Goal: Transaction & Acquisition: Purchase product/service

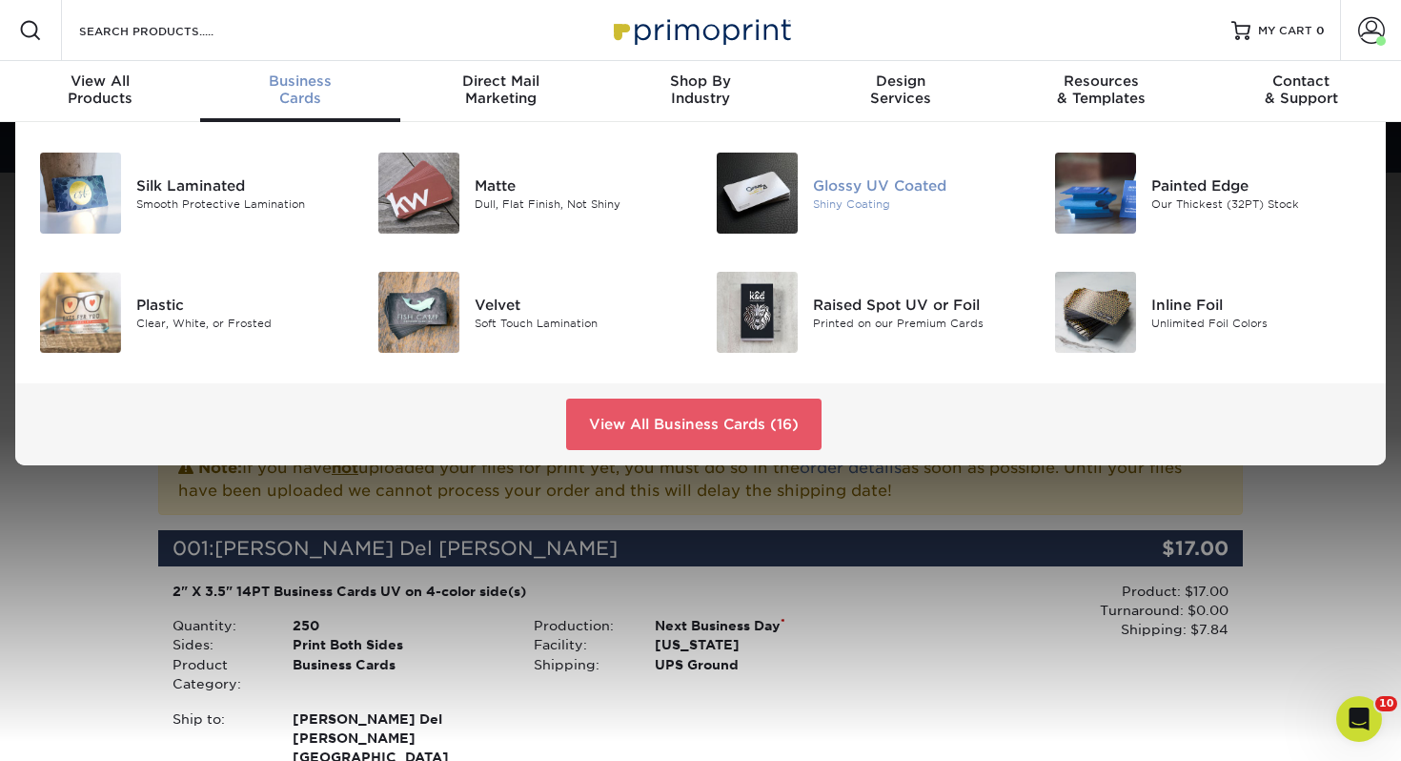
drag, startPoint x: 893, startPoint y: 195, endPoint x: 846, endPoint y: 180, distance: 50.0
click at [893, 195] on div "Glossy UV Coated" at bounding box center [919, 184] width 212 height 21
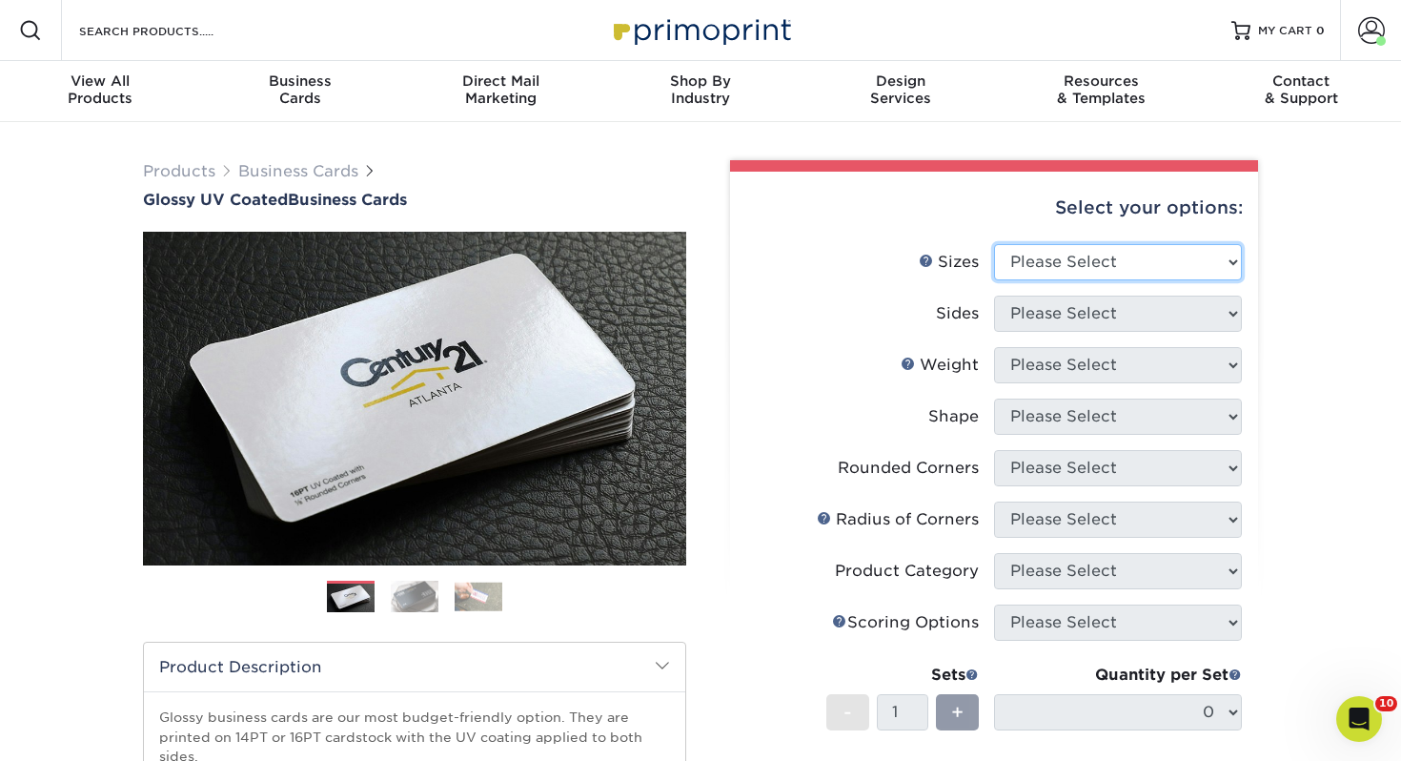
click at [1091, 274] on select "Please Select 1.5" x 3.5" - Mini 1.75" x 3.5" - Mini 2" x 2" - Square 2" x 3" -…" at bounding box center [1118, 262] width 248 height 36
select select "2.00x3.50"
click at [994, 244] on select "Please Select 1.5" x 3.5" - Mini 1.75" x 3.5" - Mini 2" x 2" - Square 2" x 3" -…" at bounding box center [1118, 262] width 248 height 36
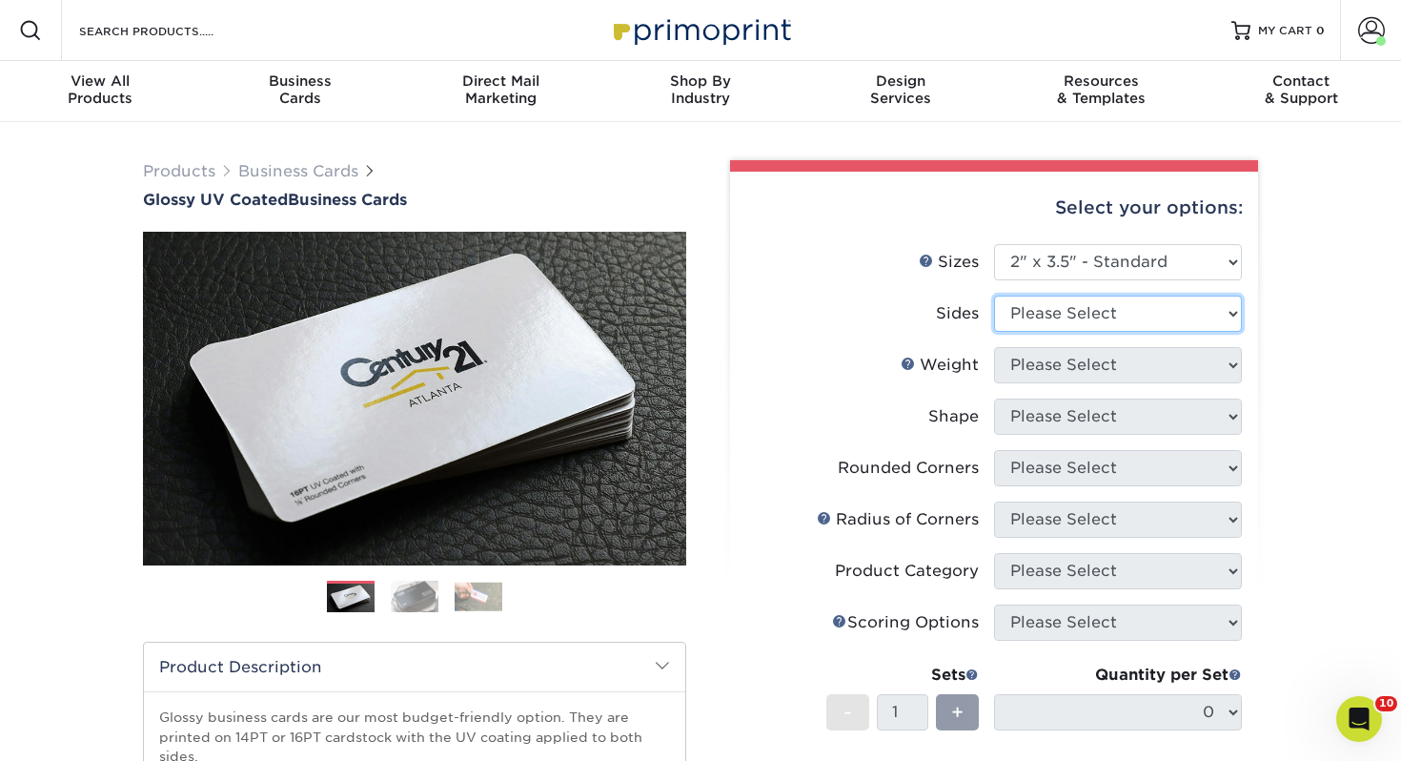
click at [1097, 307] on select "Please Select Print Both Sides Print Front Only" at bounding box center [1118, 314] width 248 height 36
select select "13abbda7-1d64-4f25-8bb2-c179b224825d"
click at [994, 296] on select "Please Select Print Both Sides Print Front Only" at bounding box center [1118, 314] width 248 height 36
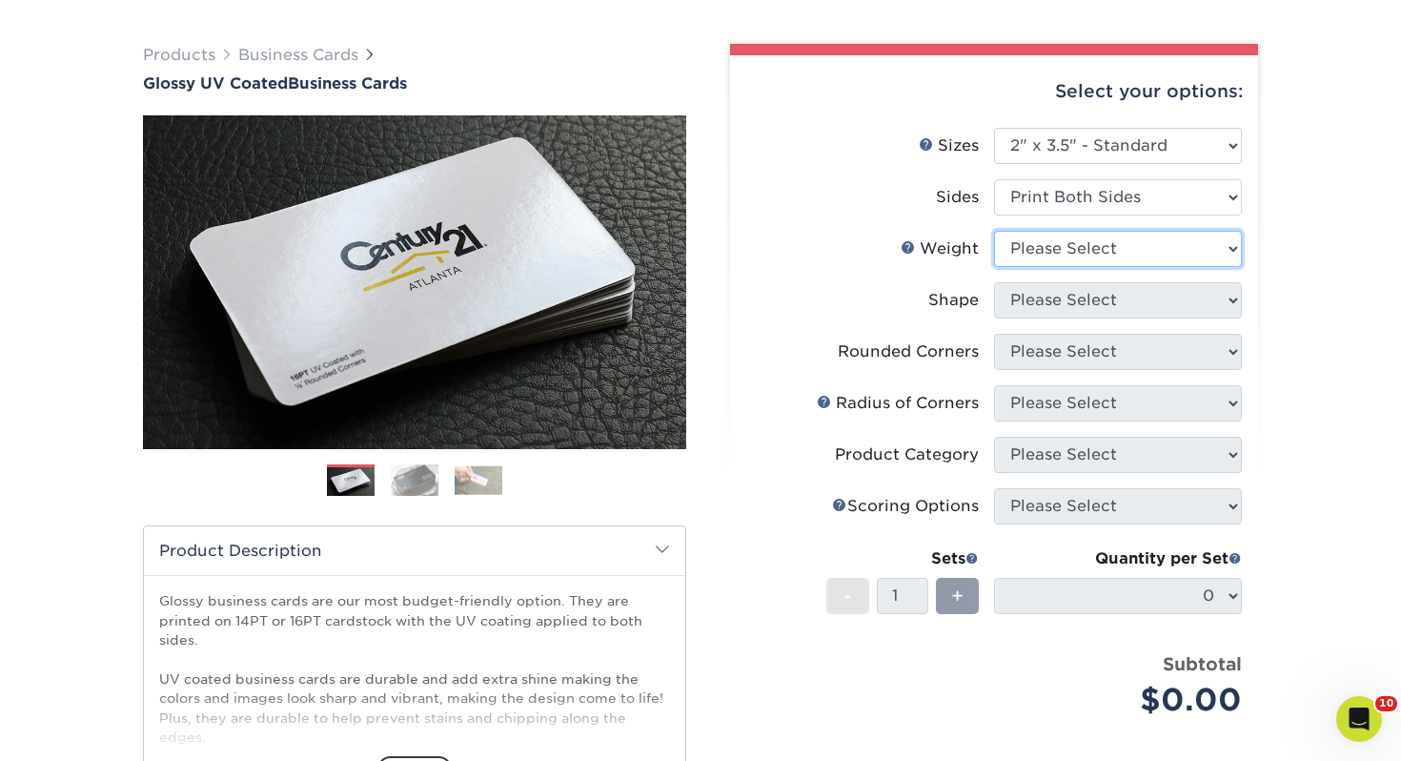
click at [1089, 249] on select "Please Select 16PT 14PT" at bounding box center [1118, 249] width 248 height 36
select select "14PT"
click at [994, 231] on select "Please Select 16PT 14PT" at bounding box center [1118, 249] width 248 height 36
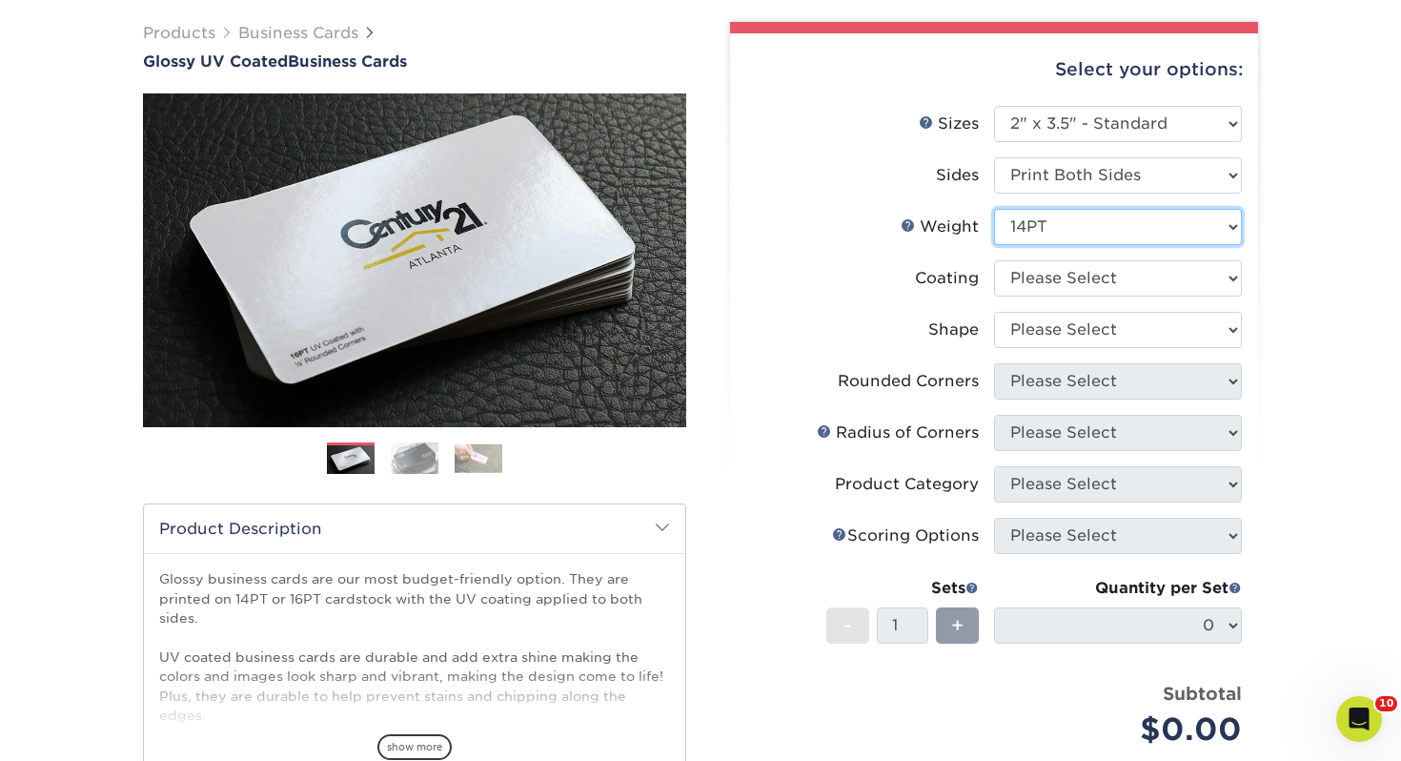
scroll to position [139, 0]
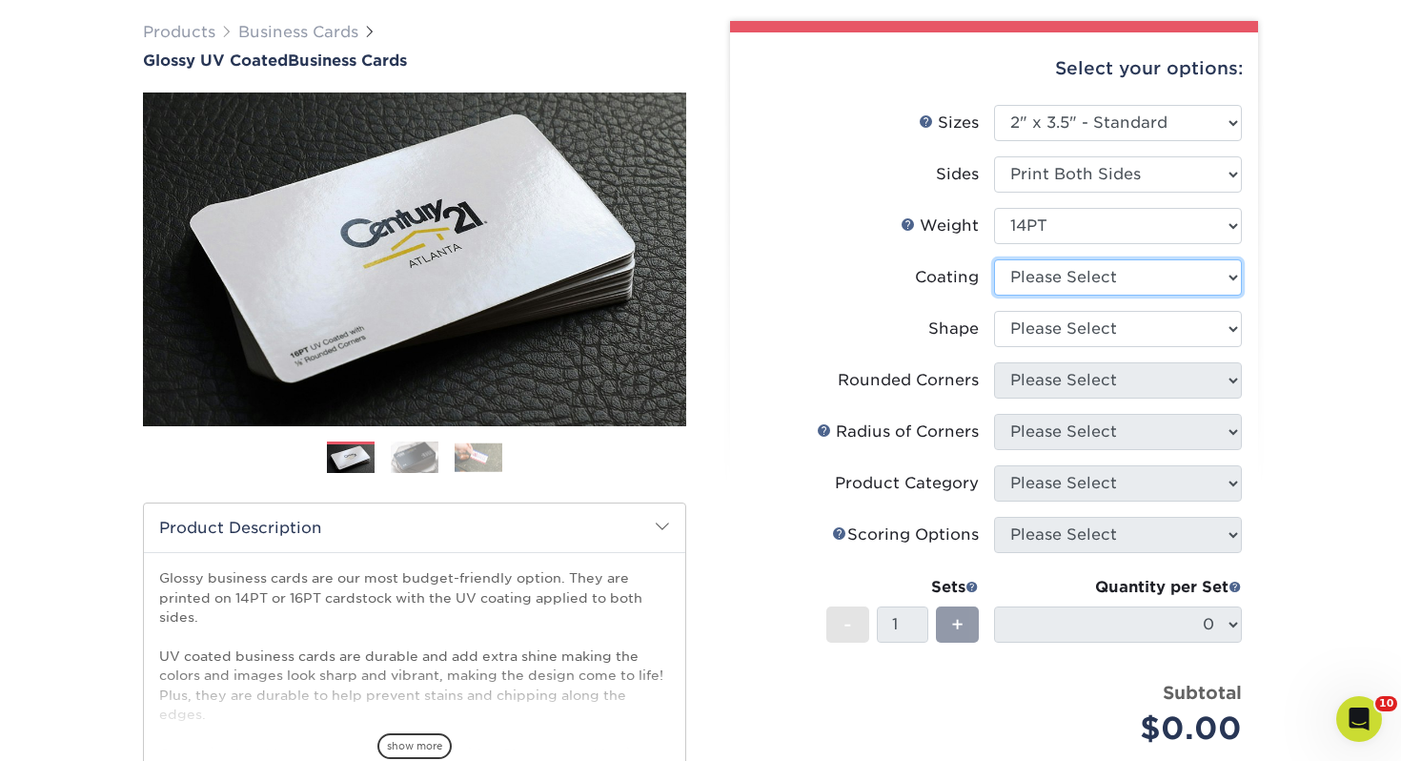
click at [1070, 284] on select at bounding box center [1118, 277] width 248 height 36
select select "ae367451-b2b8-45df-a344-0f05b6a12993"
click at [994, 259] on select at bounding box center [1118, 277] width 248 height 36
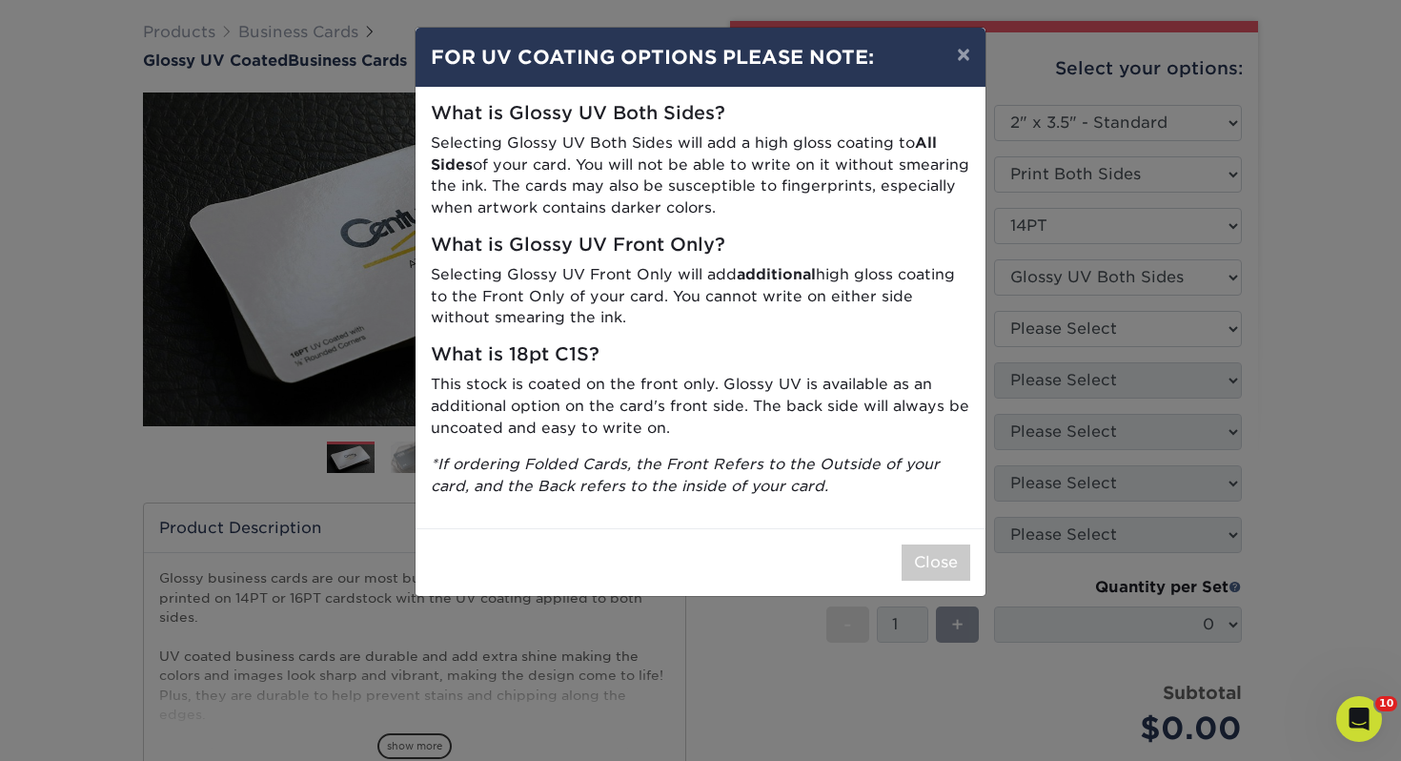
click at [895, 548] on div "Close" at bounding box center [701, 562] width 570 height 68
drag, startPoint x: 923, startPoint y: 567, endPoint x: 863, endPoint y: 478, distance: 107.9
click at [923, 565] on button "Close" at bounding box center [936, 562] width 69 height 36
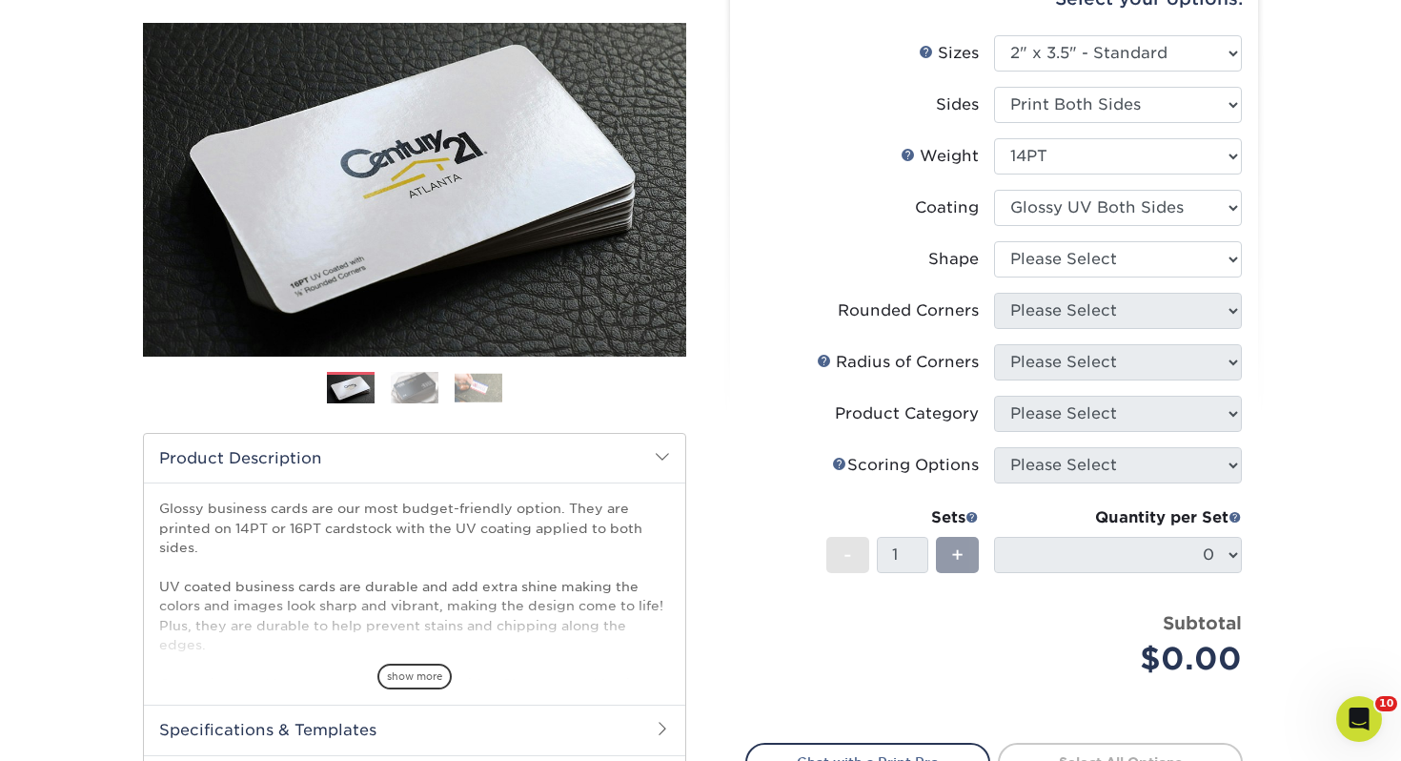
scroll to position [275, 0]
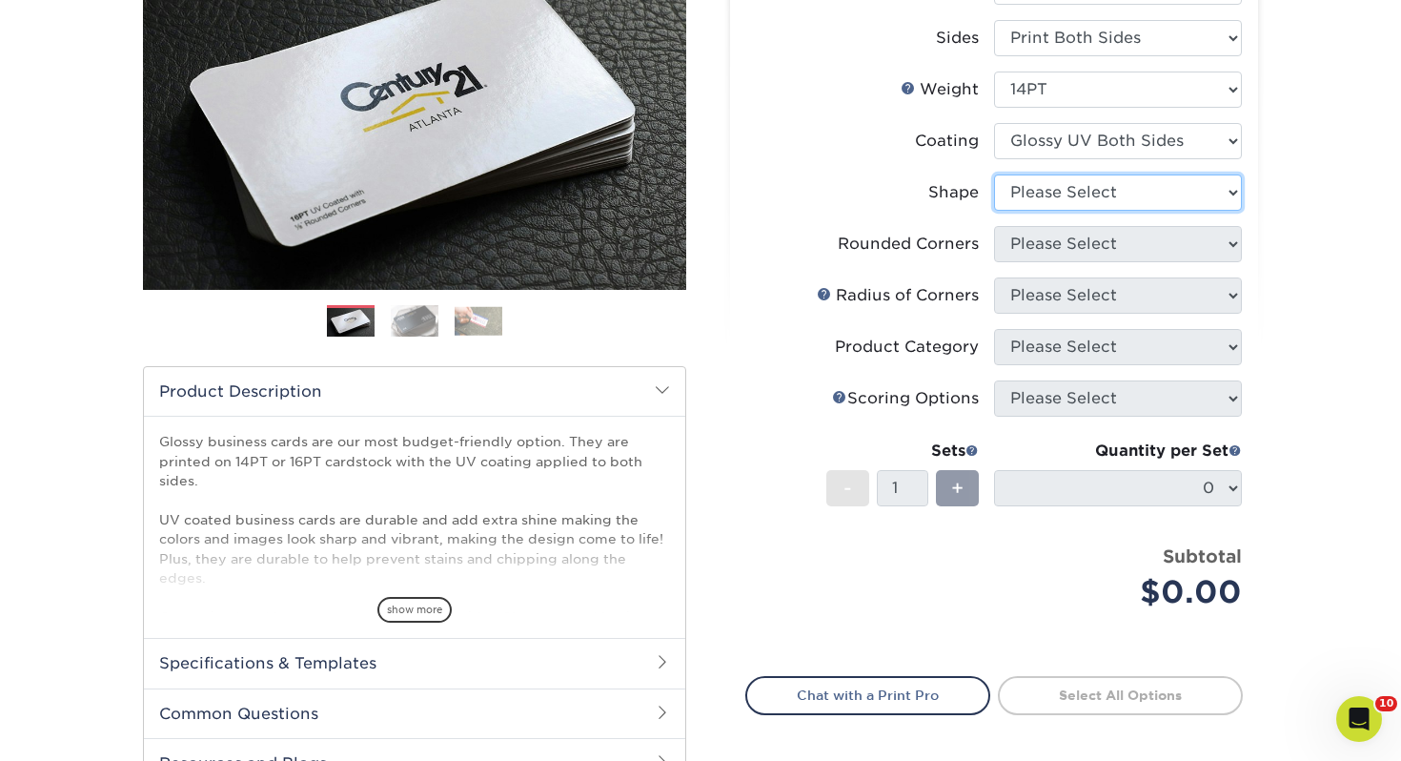
click at [1050, 196] on select "Please Select Standard" at bounding box center [1118, 192] width 248 height 36
select select "standard"
click at [994, 174] on select "Please Select Standard" at bounding box center [1118, 192] width 248 height 36
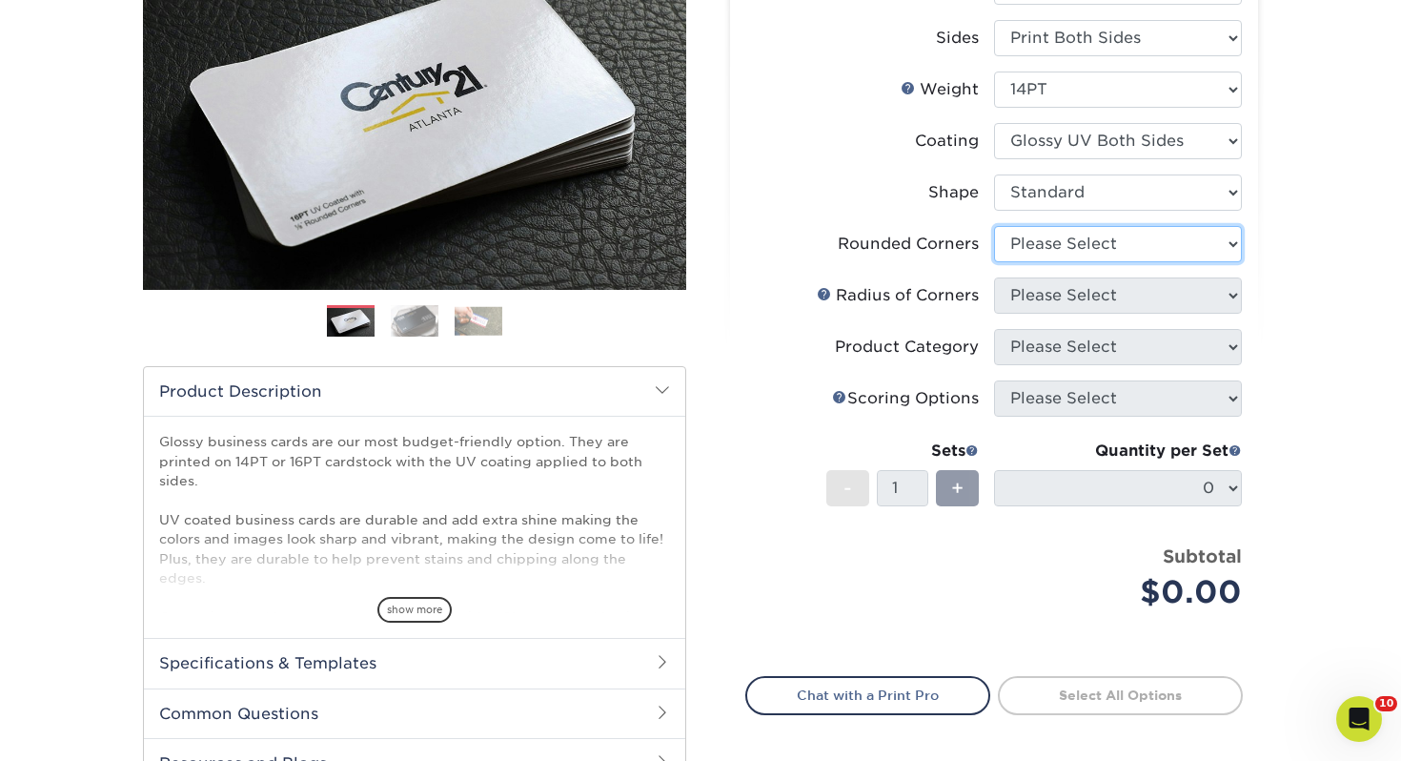
click at [1031, 249] on select "Please Select Yes - Round 2 Corners Yes - Round 4 Corners No" at bounding box center [1118, 244] width 248 height 36
select select "0"
click at [994, 226] on select "Please Select Yes - Round 2 Corners Yes - Round 4 Corners No" at bounding box center [1118, 244] width 248 height 36
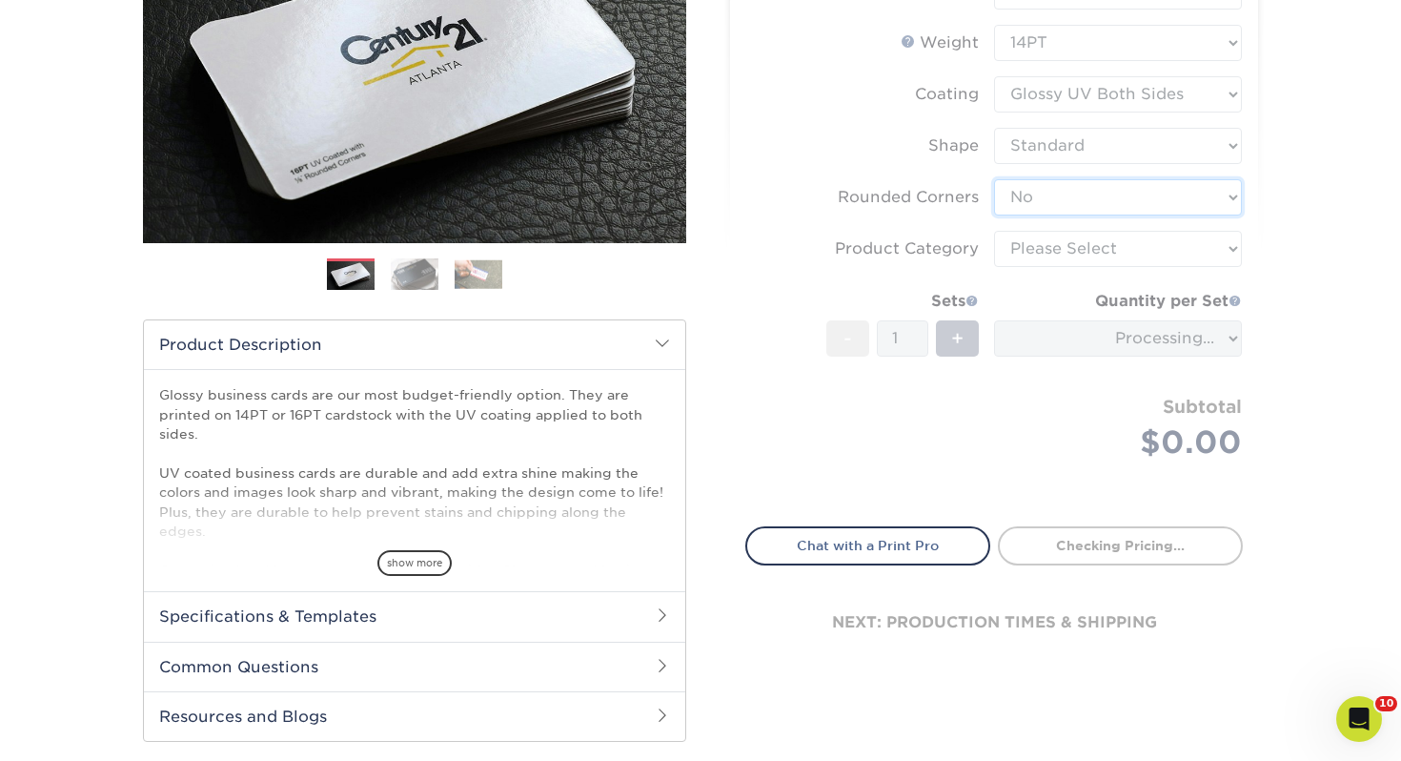
scroll to position [323, 0]
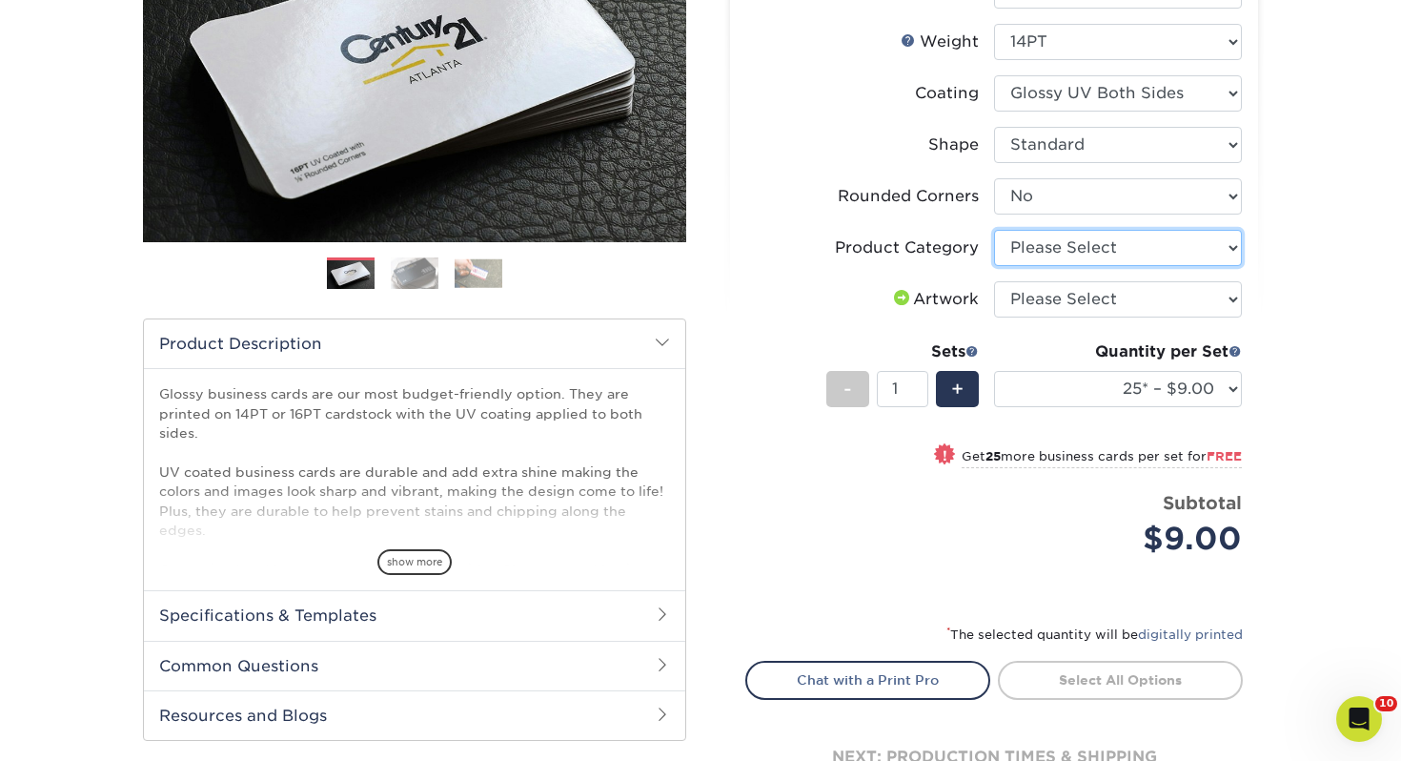
click at [1130, 255] on select "Please Select Business Cards" at bounding box center [1118, 248] width 248 height 36
select select "3b5148f1-0588-4f88-a218-97bcfdce65c1"
click at [994, 230] on select "Please Select Business Cards" at bounding box center [1118, 248] width 248 height 36
click at [1116, 287] on select "Please Select I will upload files I need a design - $100" at bounding box center [1118, 299] width 248 height 36
click at [994, 281] on select "Please Select I will upload files I need a design - $100" at bounding box center [1118, 299] width 248 height 36
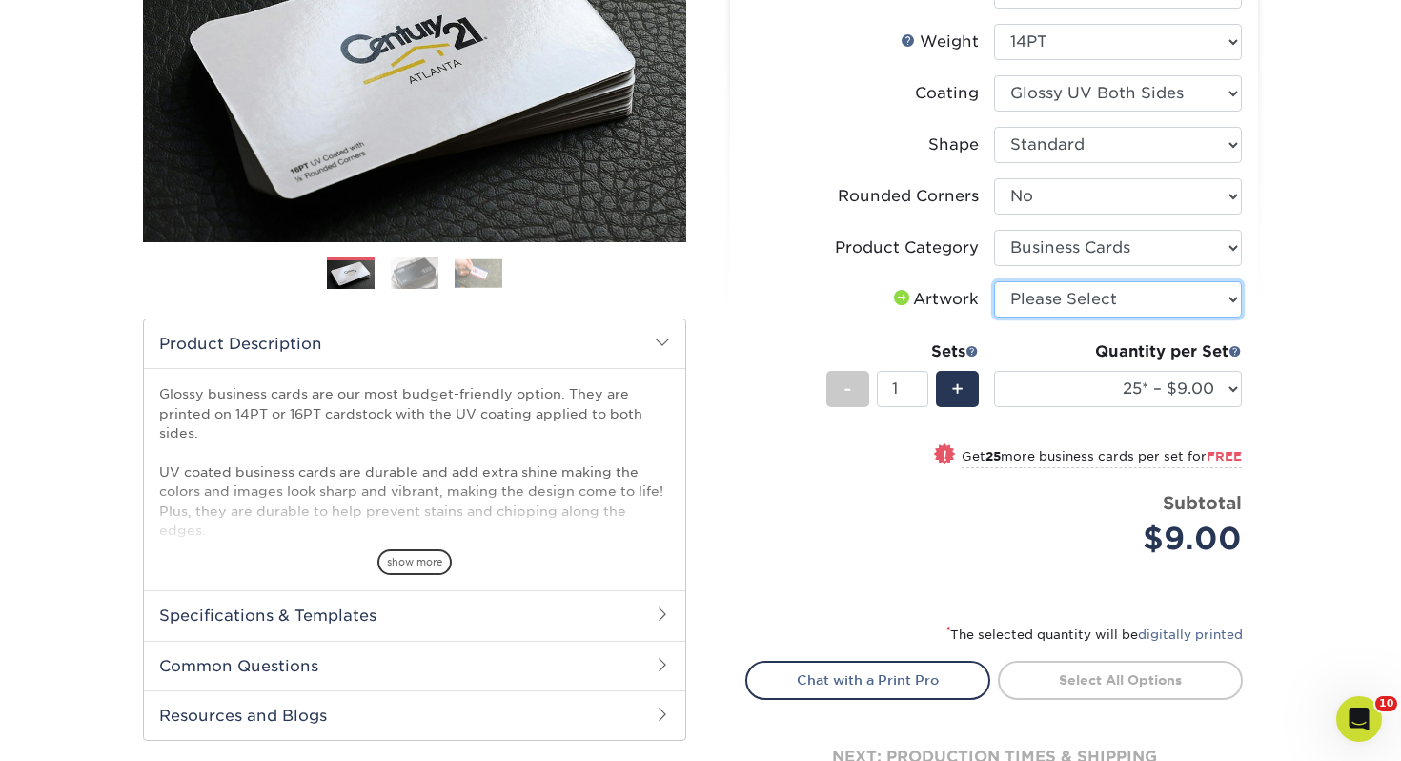
click at [1114, 296] on select "Please Select I will upload files I need a design - $100" at bounding box center [1118, 299] width 248 height 36
select select "upload"
click at [994, 281] on select "Please Select I will upload files I need a design - $100" at bounding box center [1118, 299] width 248 height 36
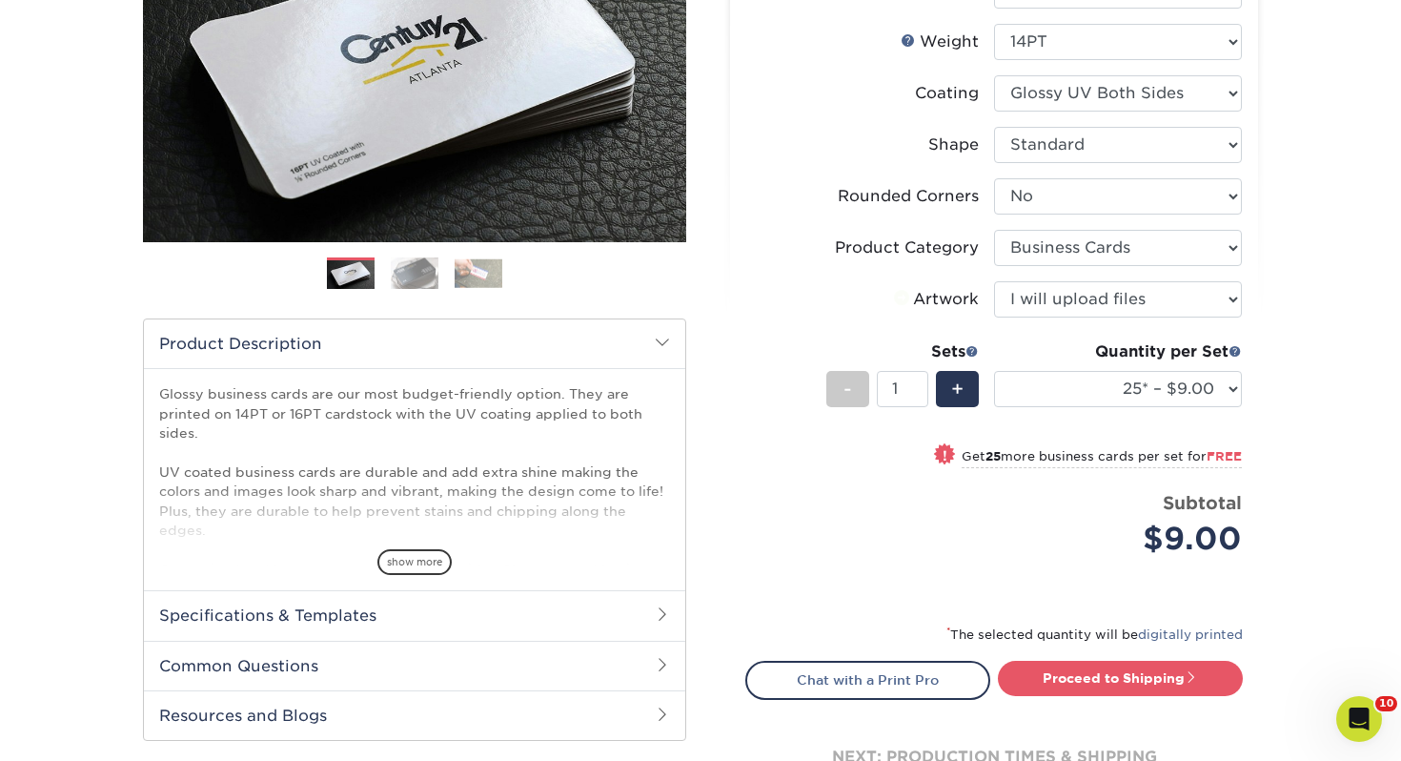
click at [1148, 415] on div "Quantity per Set 25* – $9.00 50* – $9.00 100* – $9.00 250* – $17.00 500 – $33.0…" at bounding box center [1118, 384] width 248 height 89
click at [1152, 391] on select "25* – $9.00 50* – $9.00 100* – $9.00 250* – $17.00 500 – $33.00 1000 – $42.00 2…" at bounding box center [1118, 389] width 248 height 36
select select "100* – $9.00"
click at [994, 371] on select "25* – $9.00 50* – $9.00 100* – $9.00 250* – $17.00 500 – $33.00 1000 – $42.00 2…" at bounding box center [1118, 389] width 248 height 36
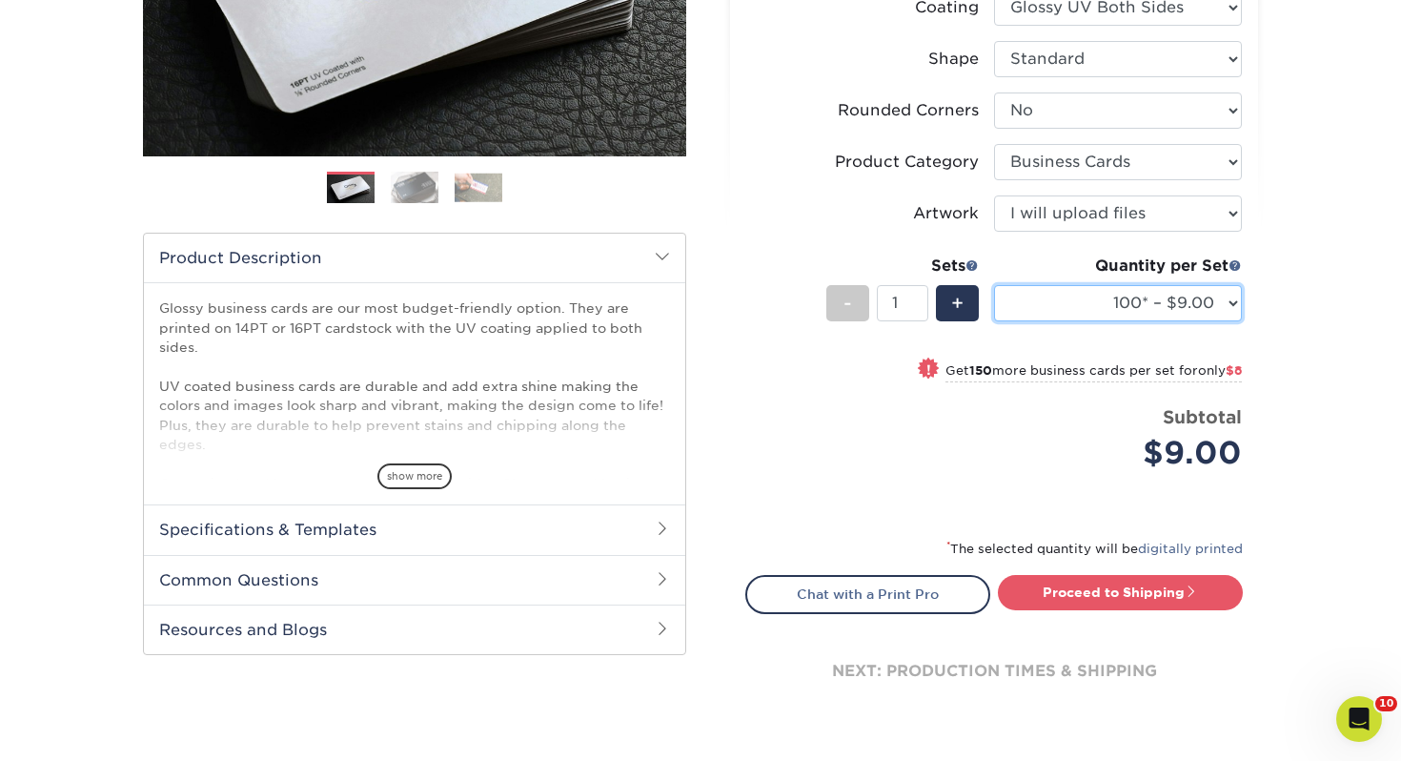
scroll to position [411, 0]
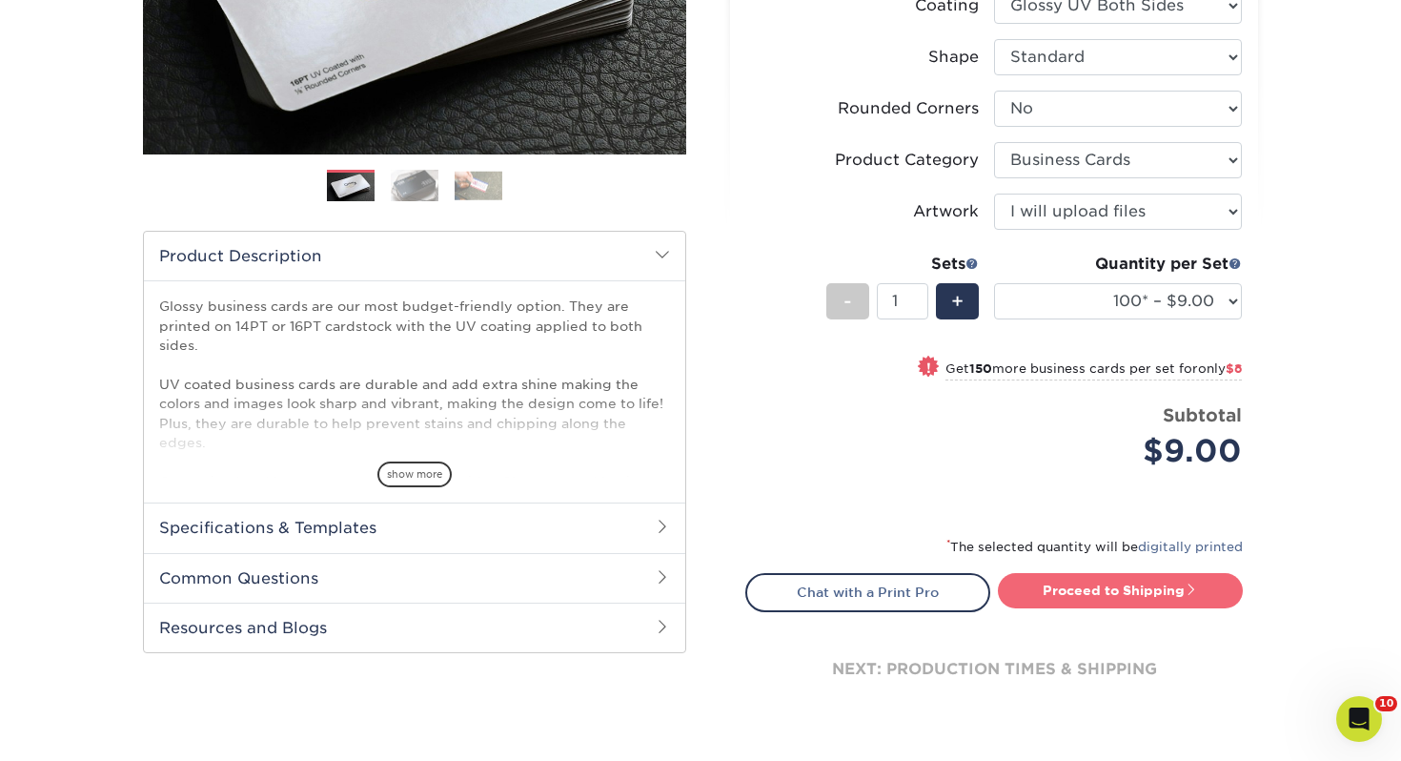
click at [1173, 585] on link "Proceed to Shipping" at bounding box center [1120, 590] width 245 height 34
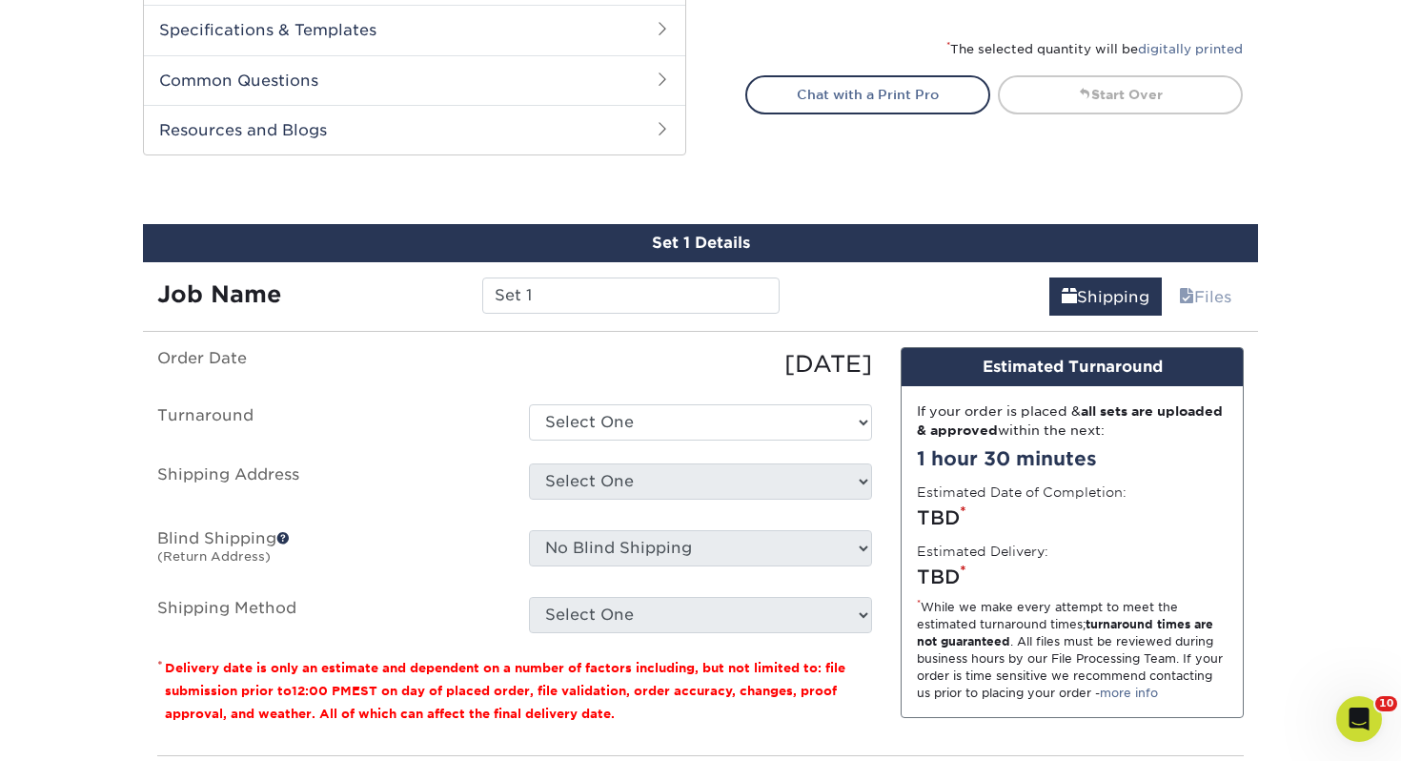
scroll to position [1035, 0]
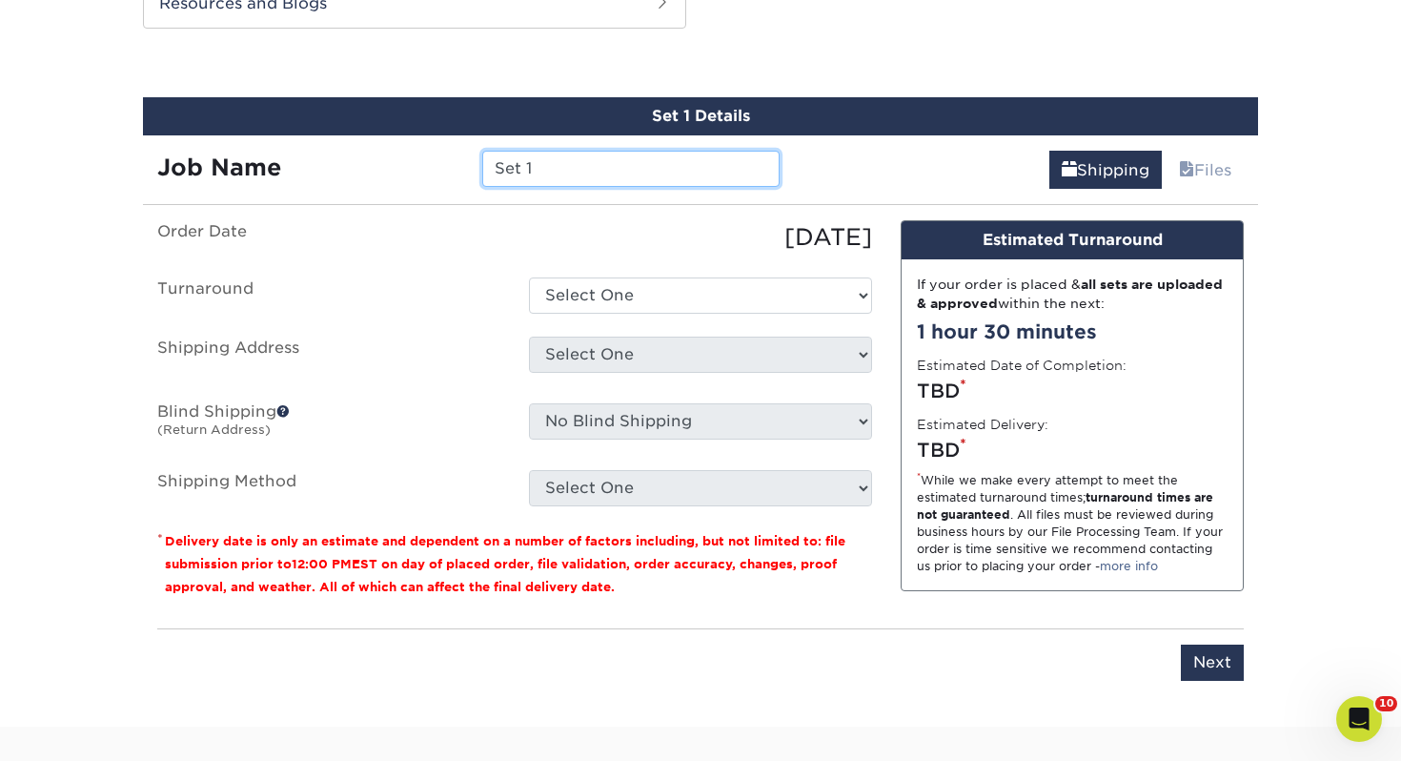
click at [624, 173] on input "Set 1" at bounding box center [630, 169] width 296 height 36
type input "S"
type input "[PERSON_NAME]"
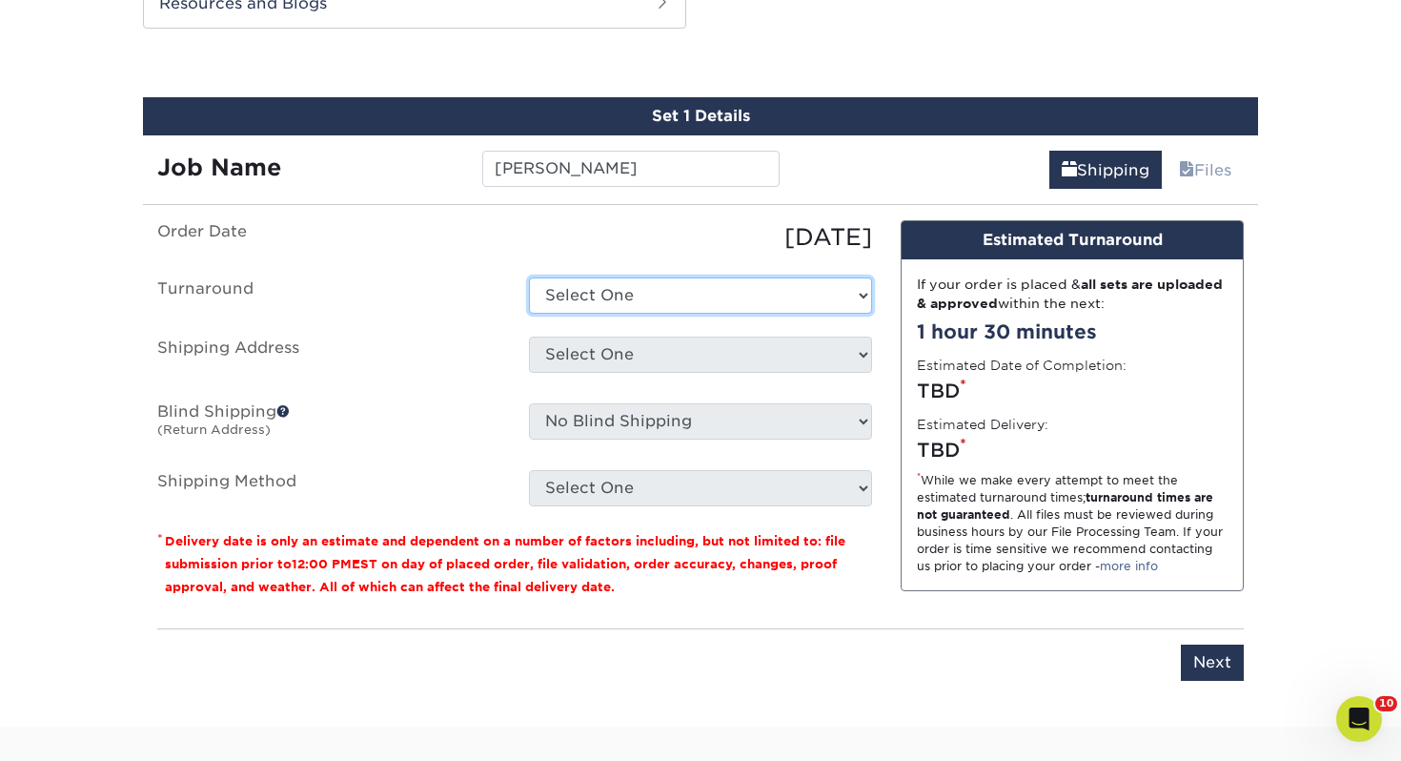
click at [726, 303] on select "Select One 2-4 Business Days 2 Day Next Business Day" at bounding box center [700, 295] width 343 height 36
select select "43800dee-37a1-44ea-97e0-42e3d5772687"
click at [529, 277] on select "Select One 2-4 Business Days 2 Day Next Business Day" at bounding box center [700, 295] width 343 height 36
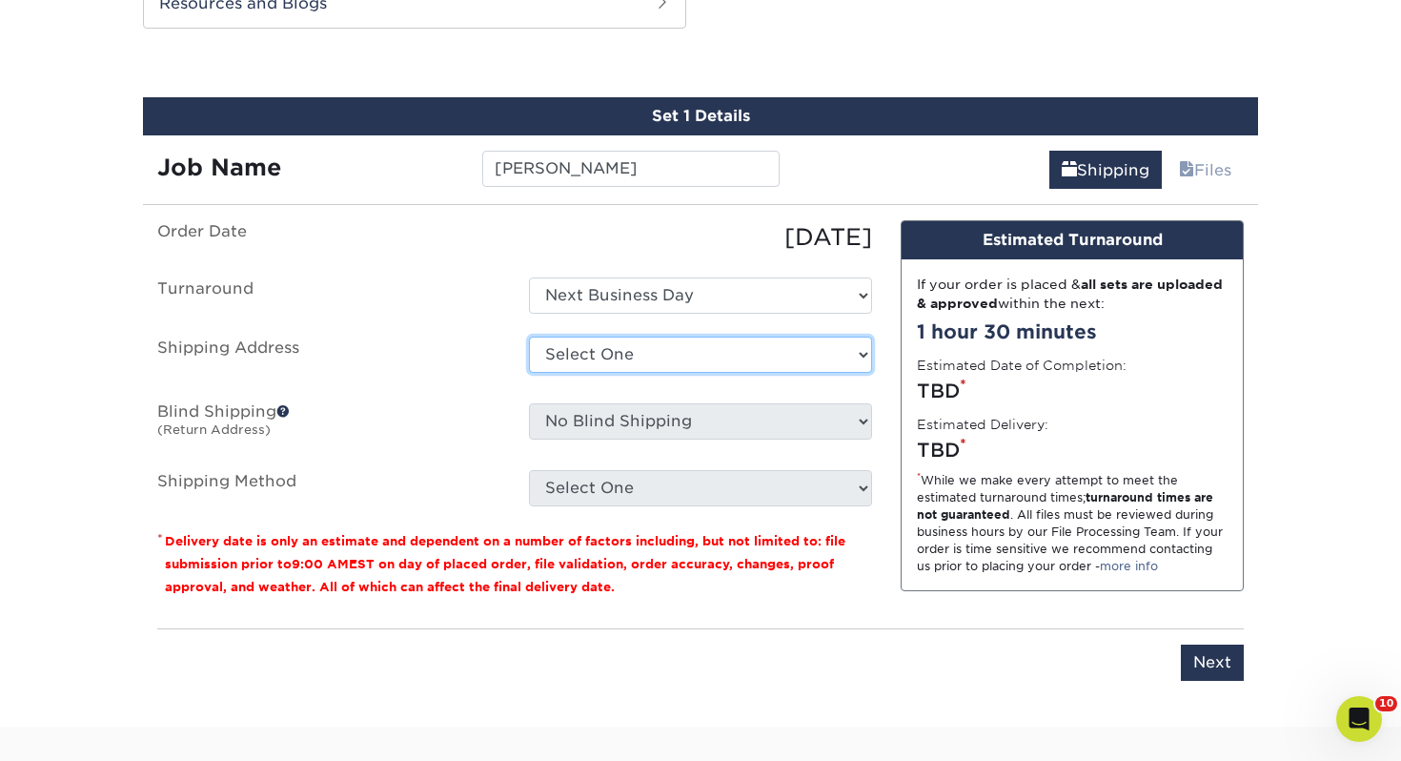
click at [663, 345] on select "Select One Adrian, MI Akron, OH" at bounding box center [700, 354] width 343 height 36
select select "278934"
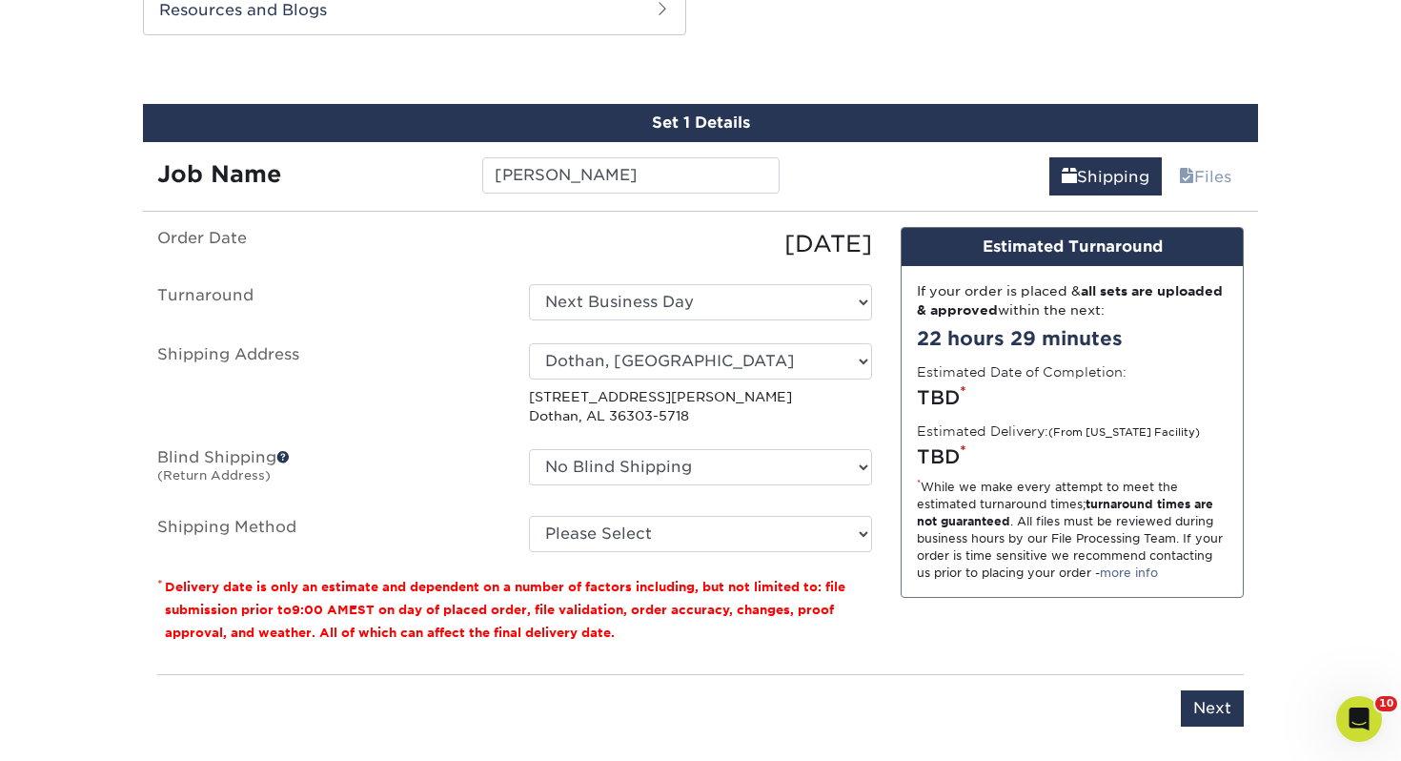
scroll to position [1026, 0]
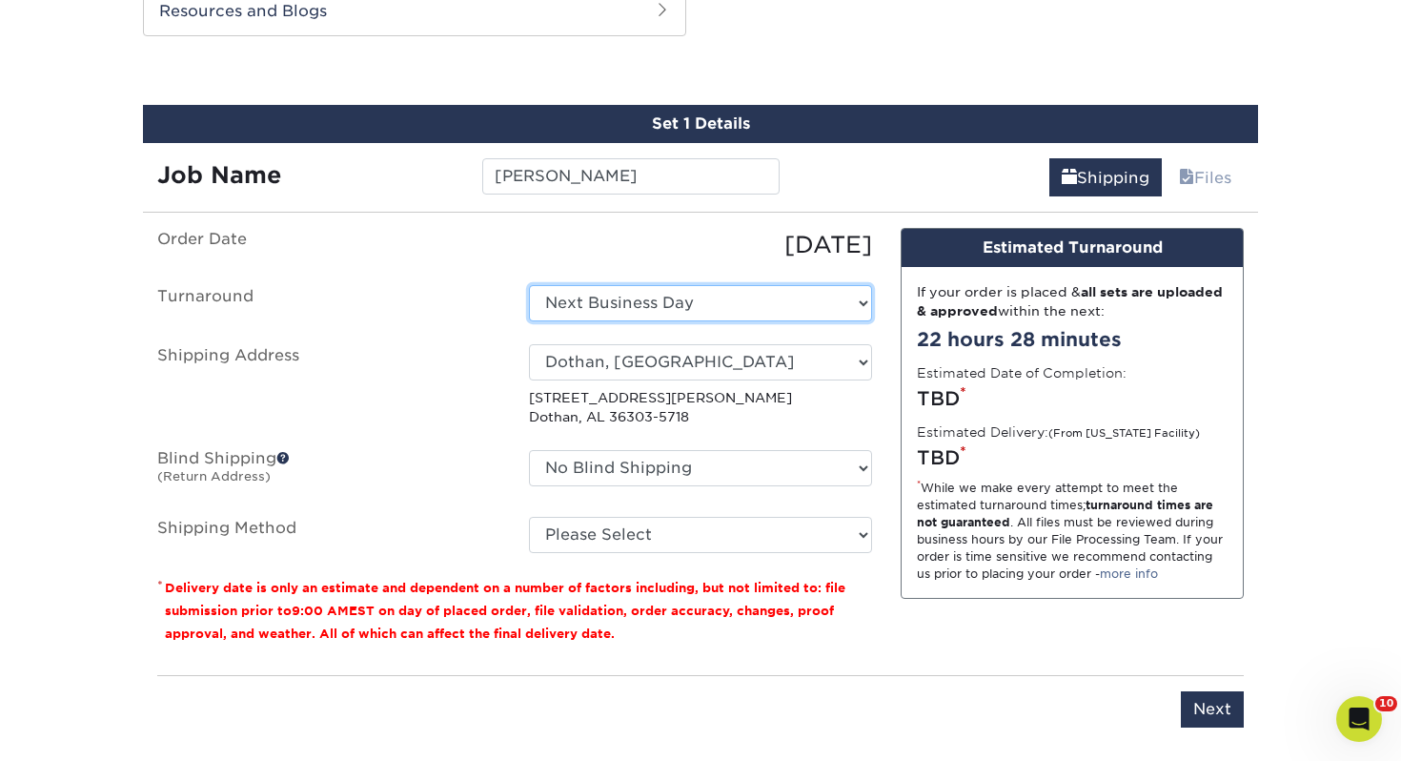
click at [607, 307] on select "Select One 2-4 Business Days 2 Day Next Business Day" at bounding box center [700, 303] width 343 height 36
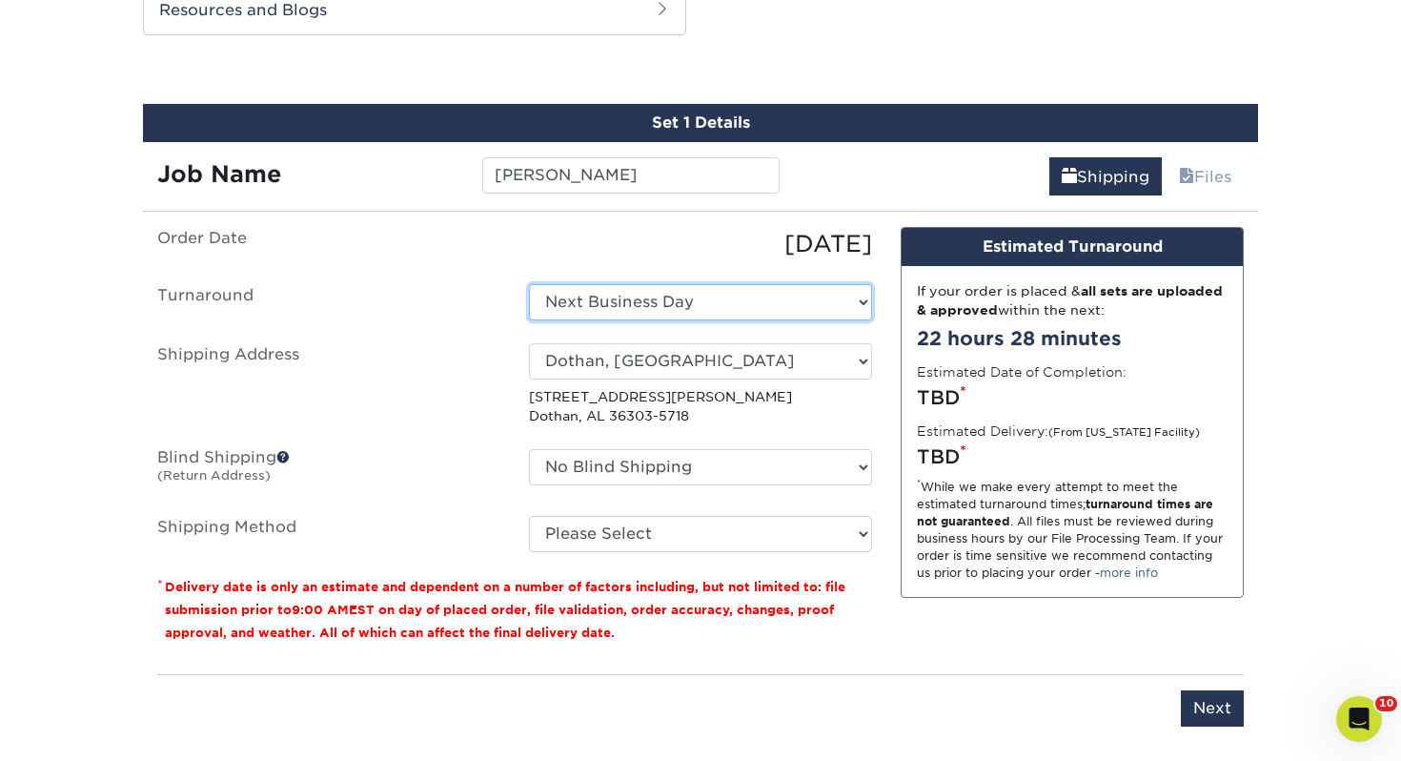
click at [529, 284] on select "Select One 2-4 Business Days 2 Day Next Business Day" at bounding box center [700, 302] width 343 height 36
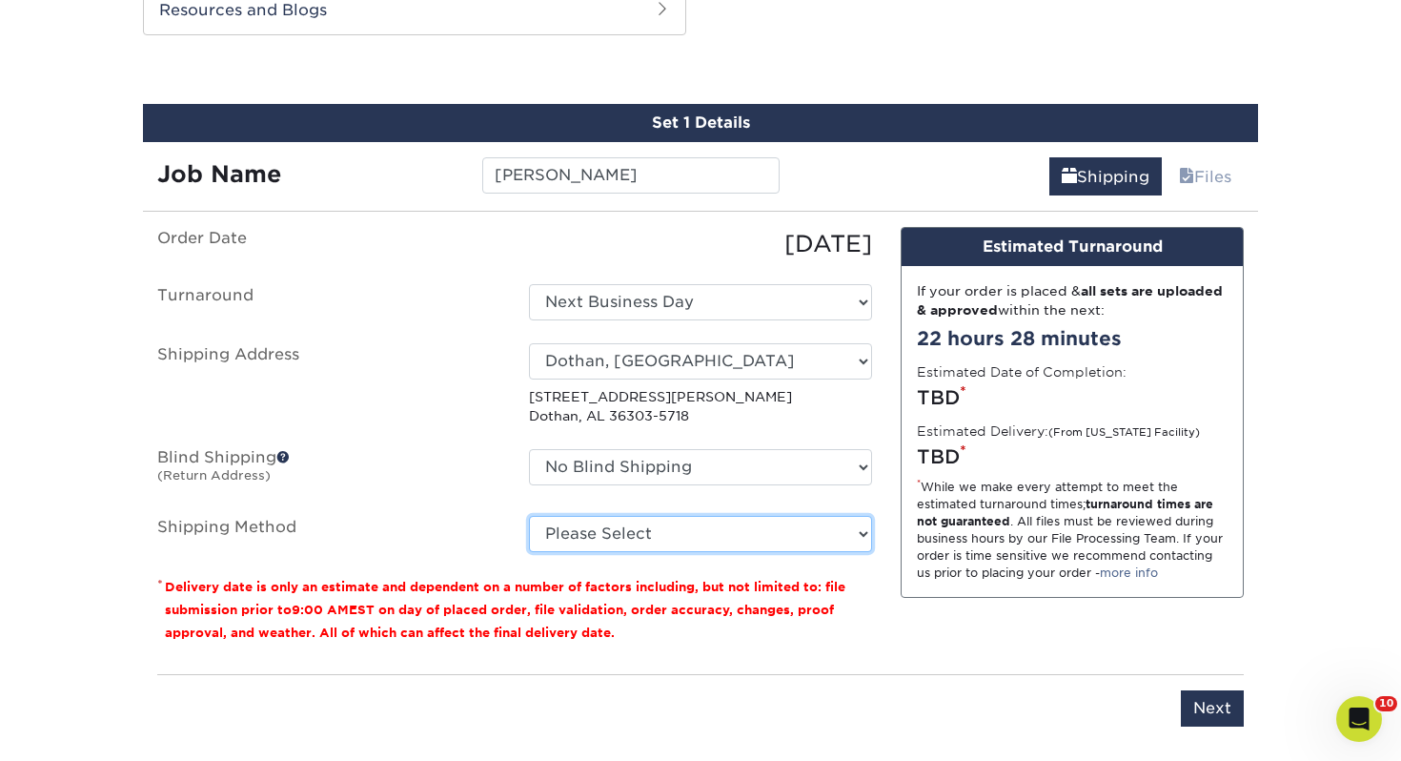
click at [636, 525] on select "Please Select Ground Shipping (+$7.84) 3 Day Shipping Service (+$15.33) 2 Day A…" at bounding box center [700, 534] width 343 height 36
select select "03"
click at [529, 516] on select "Please Select Ground Shipping (+$7.84) 3 Day Shipping Service (+$15.33) 2 Day A…" at bounding box center [700, 534] width 343 height 36
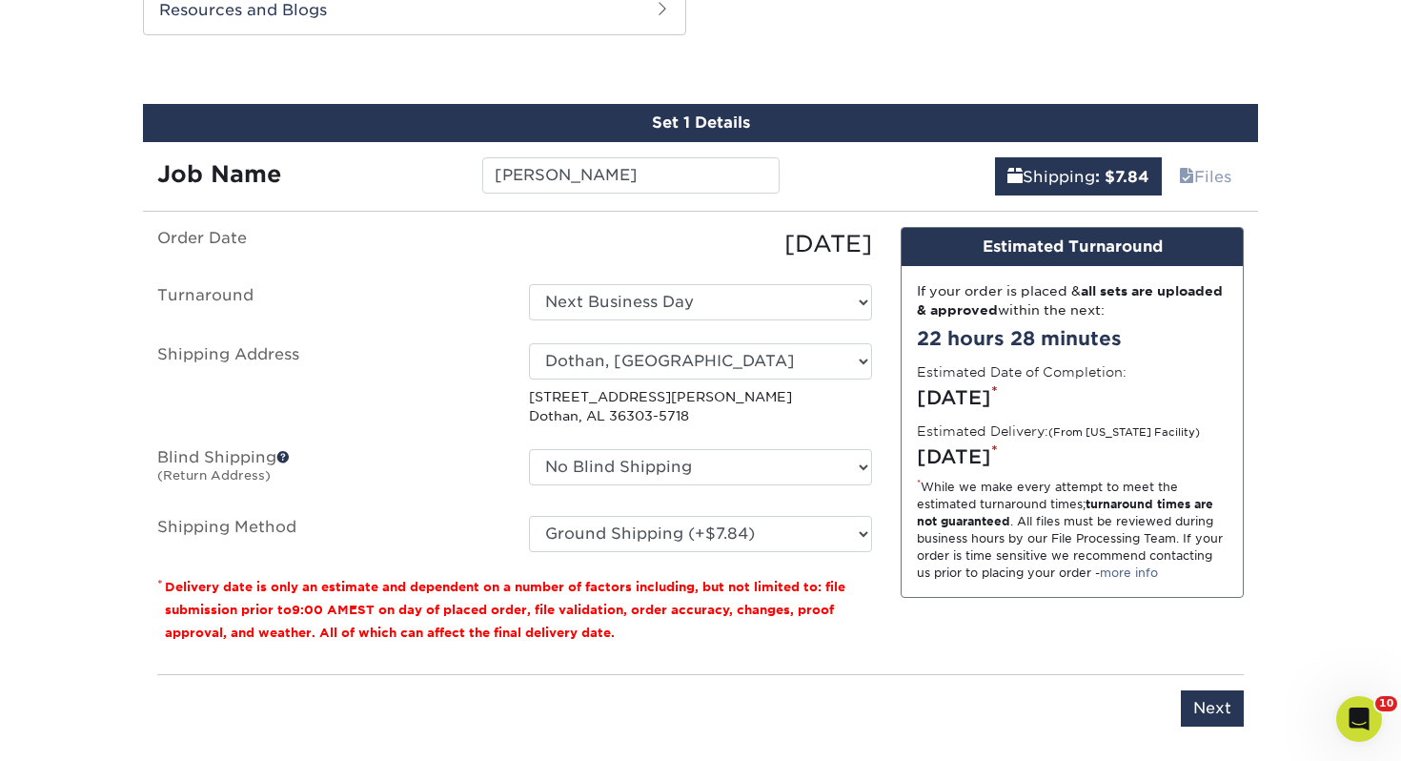
click at [1225, 725] on div "You've choosen mailing services! If you have a csv address list please upload i…" at bounding box center [700, 488] width 1087 height 522
click at [632, 362] on select "Select One Adrian, MI Akron, OH" at bounding box center [700, 361] width 343 height 36
click at [610, 358] on select "Select One Adrian, MI Akron, OH" at bounding box center [700, 361] width 343 height 36
click at [611, 358] on select "Select One Adrian, MI Akron, OH" at bounding box center [700, 361] width 343 height 36
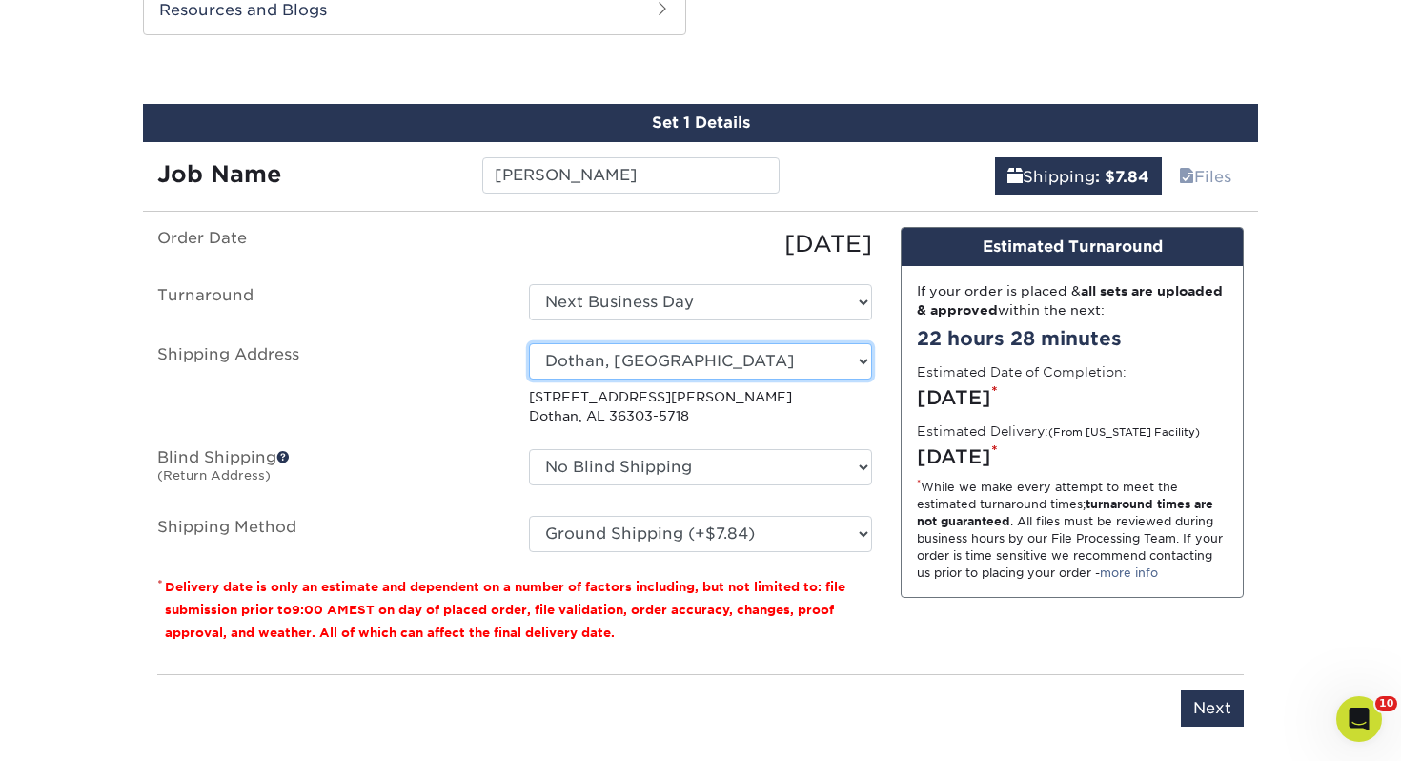
select select "newaddress"
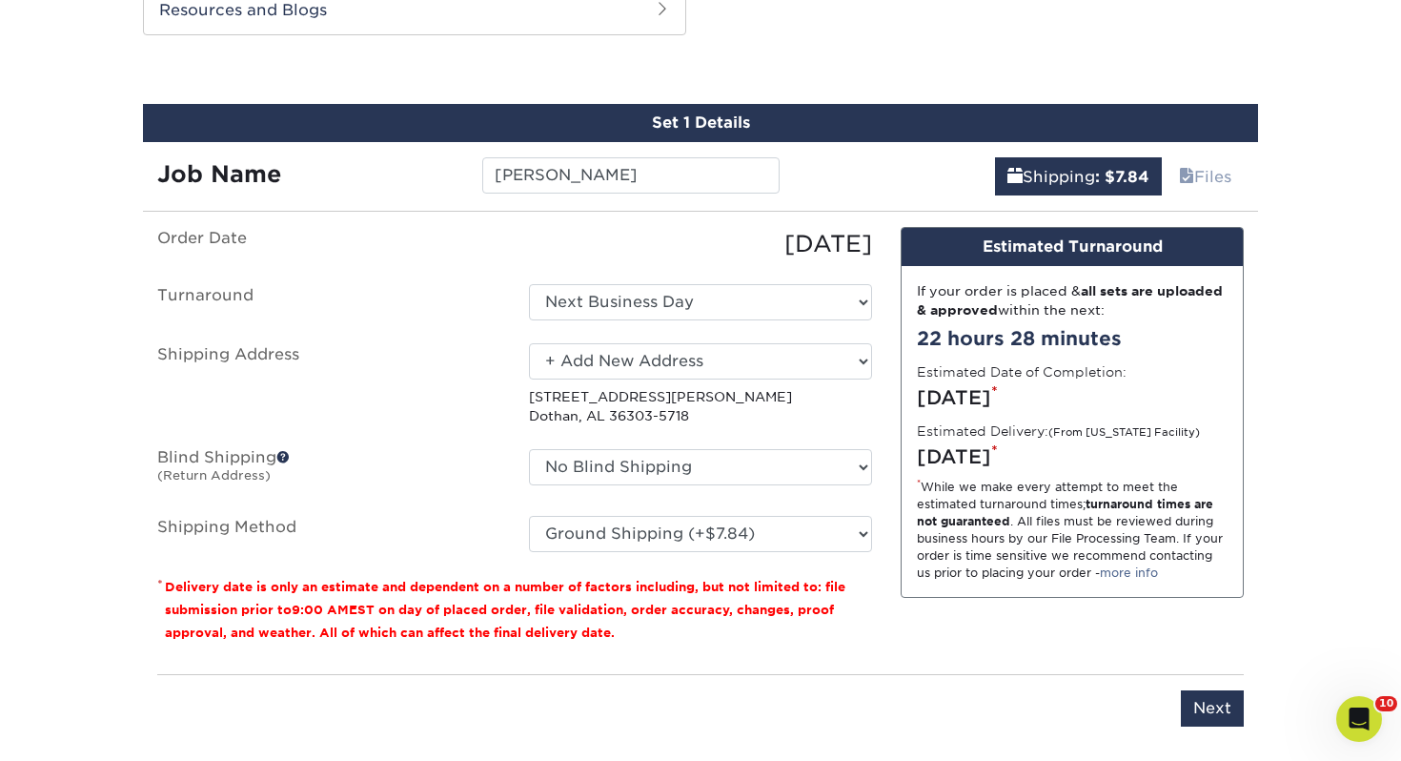
click at [529, 343] on select "Select One Adrian, MI Akron, OH" at bounding box center [700, 361] width 343 height 36
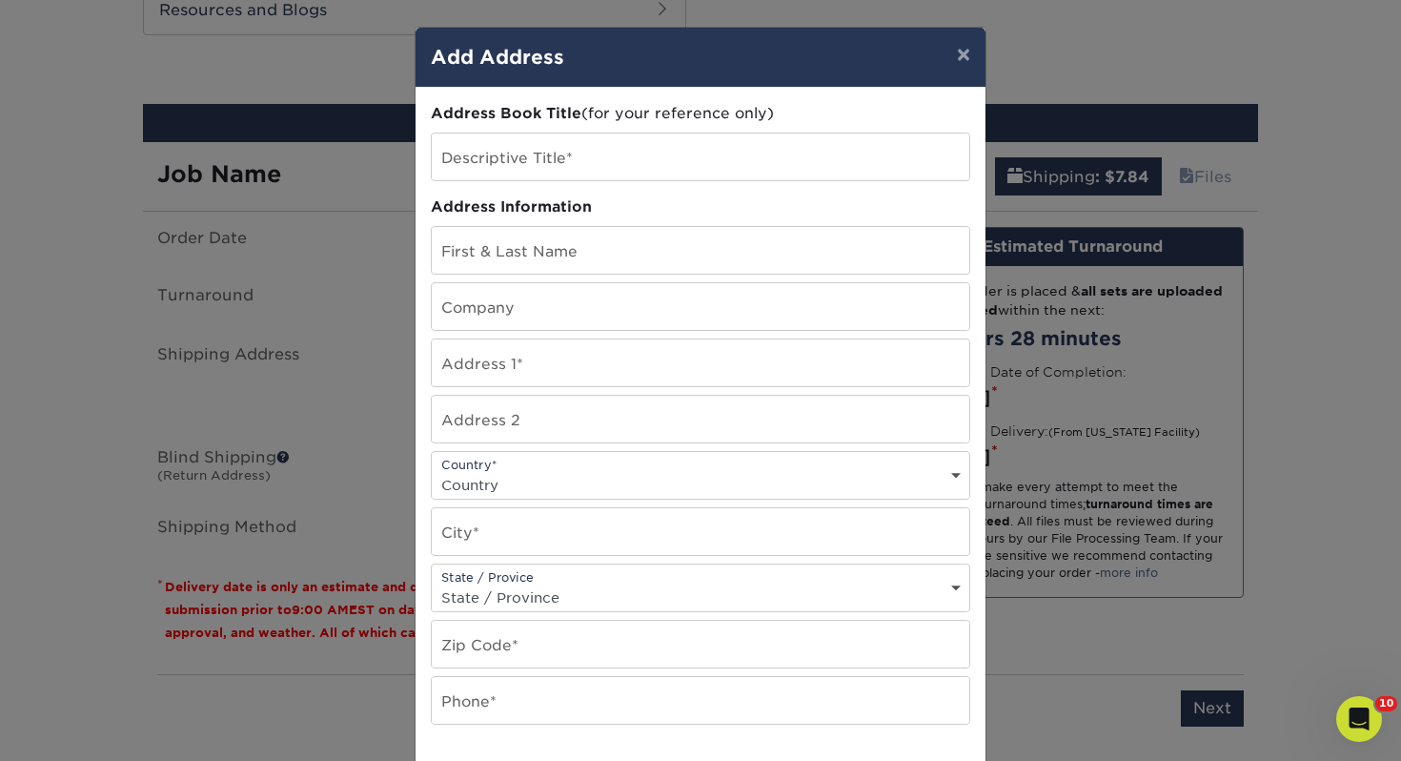
click at [591, 181] on div "Address Book Title (for your reference only) Descriptive Title* Address Informa…" at bounding box center [701, 514] width 540 height 823
click at [595, 170] on input "text" at bounding box center [701, 156] width 538 height 47
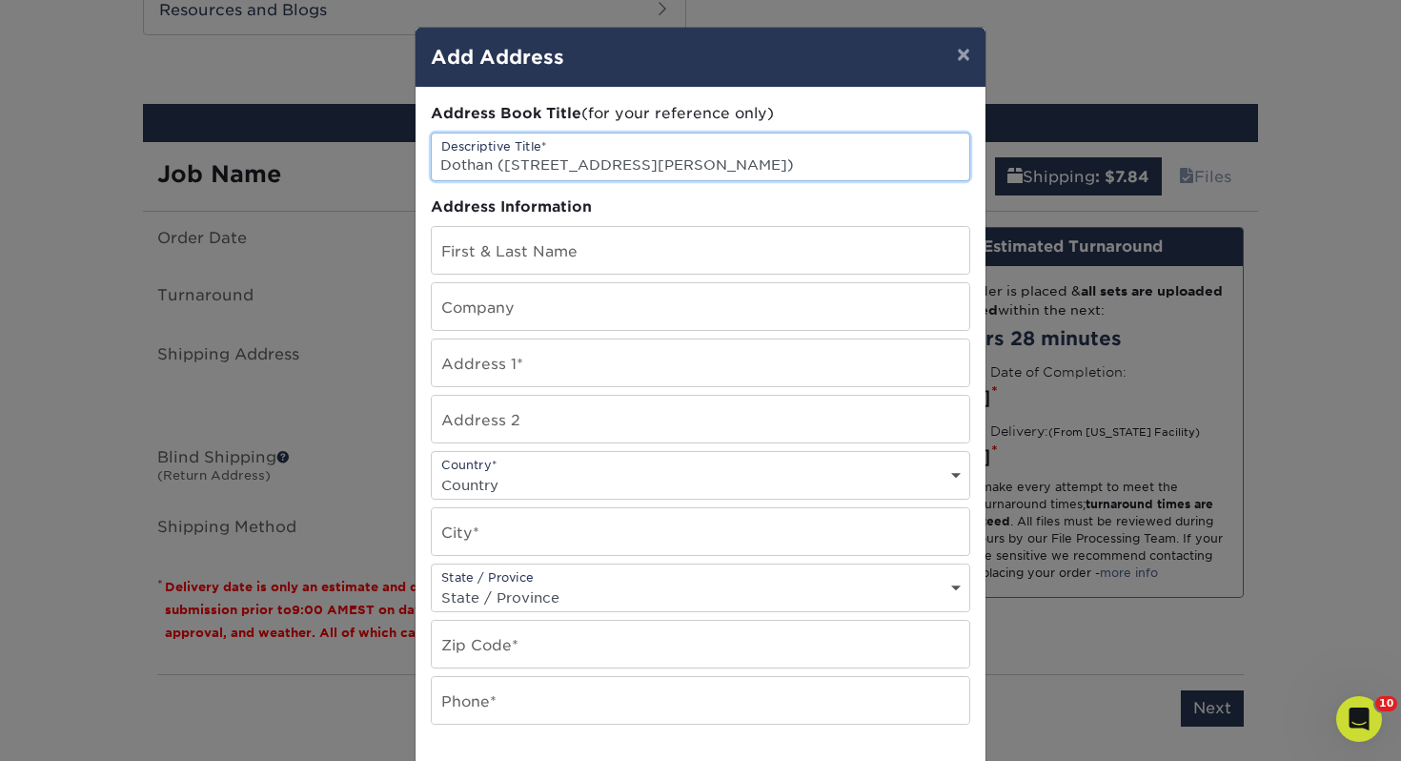
type input "Dothan (868 Murray Rd)"
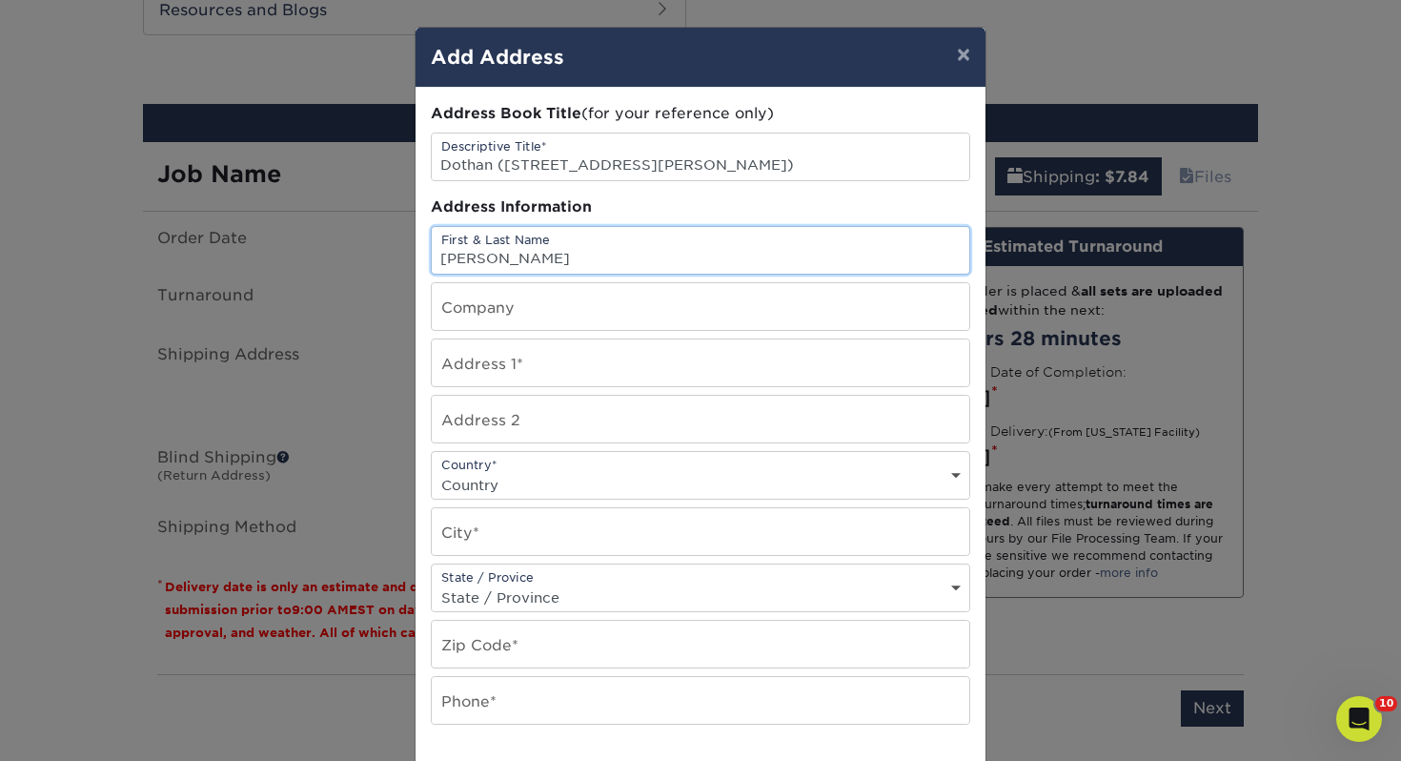
type input "[PERSON_NAME]"
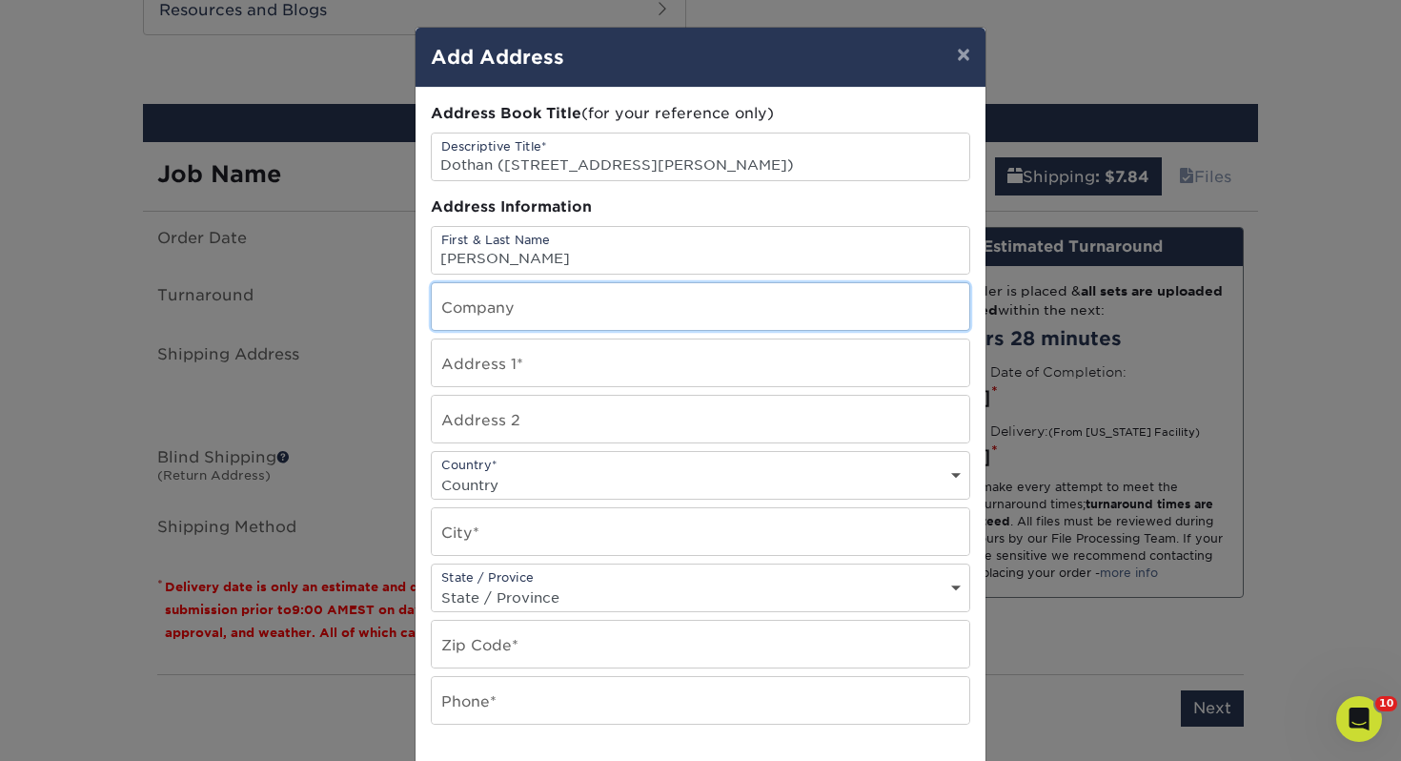
click at [565, 296] on input "text" at bounding box center [701, 306] width 538 height 47
type input "[PERSON_NAME] Building Supply"
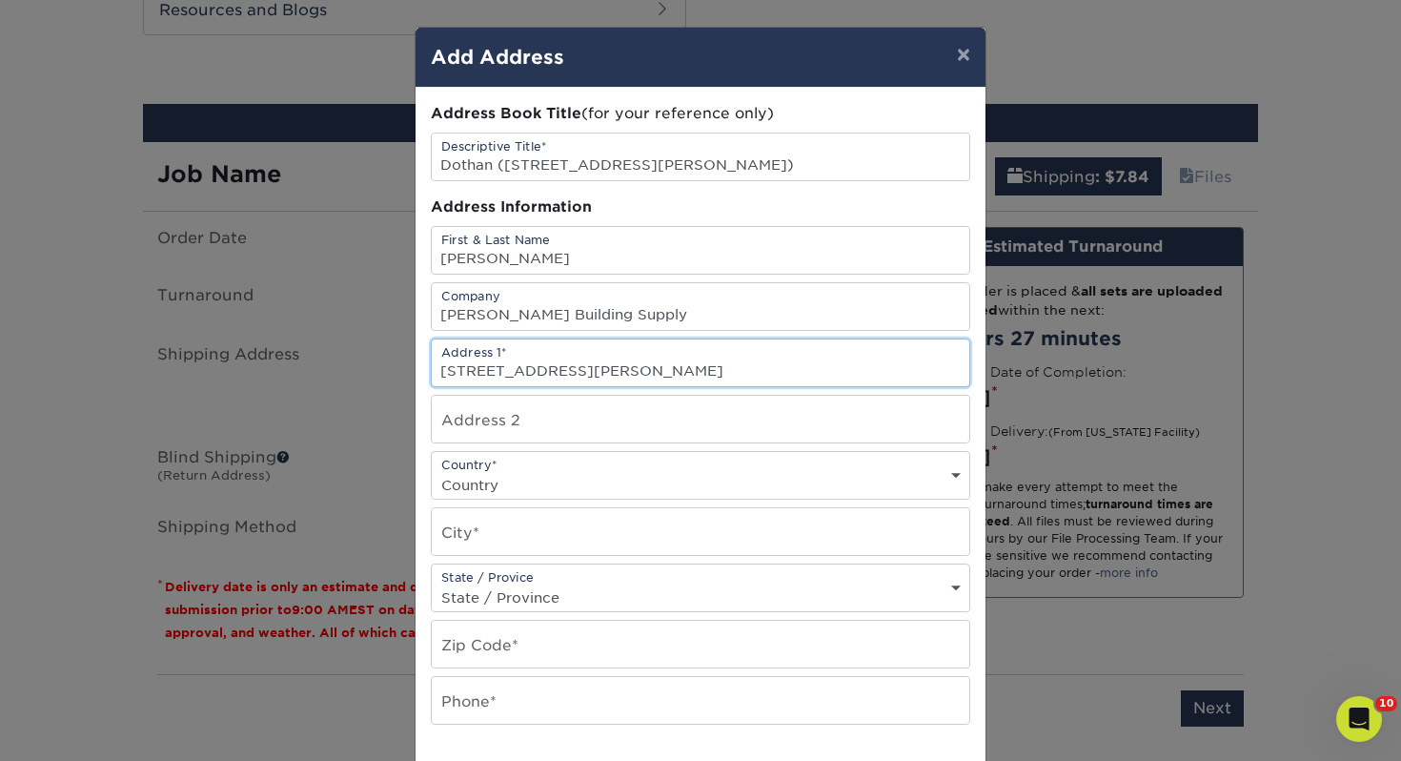
type input "[STREET_ADDRESS][PERSON_NAME]"
select select "US"
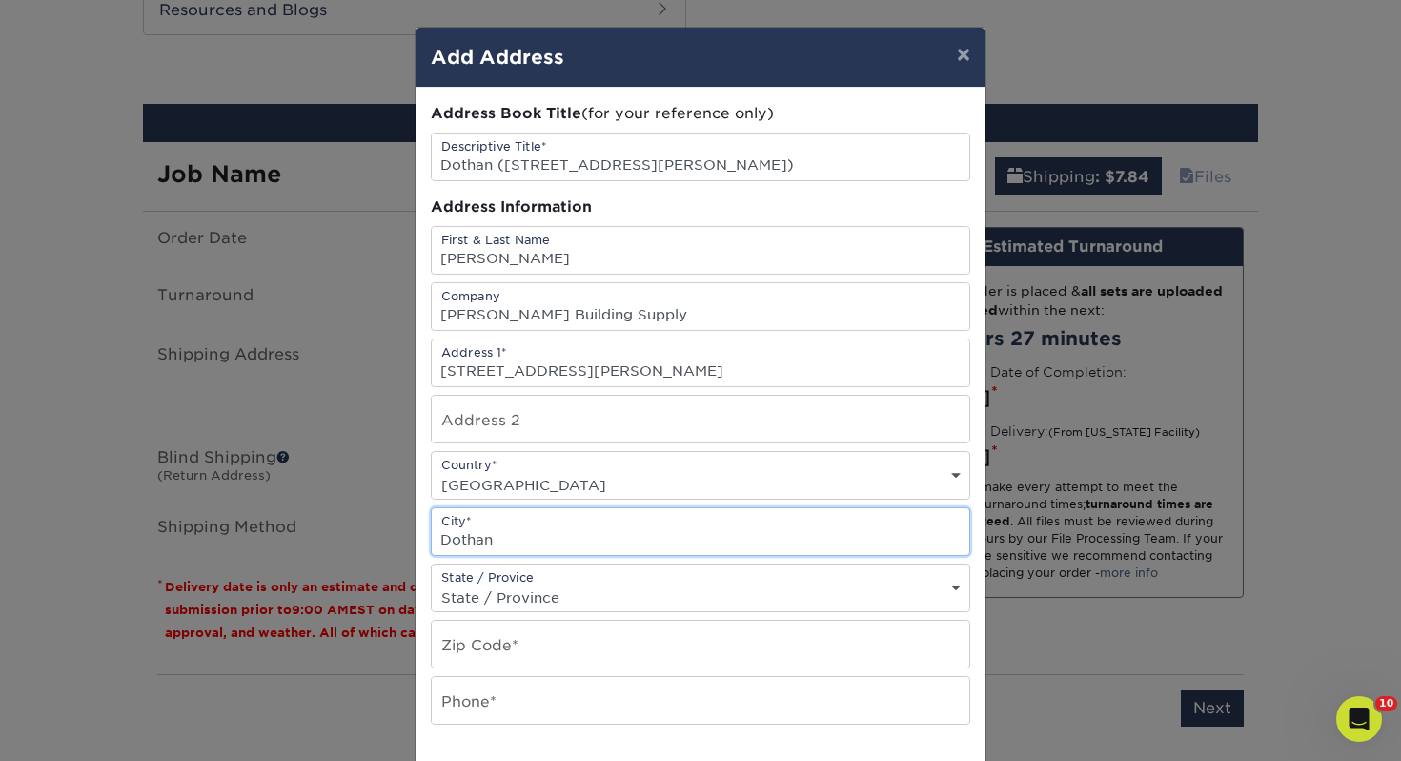
type input "Dothan"
select select "AL"
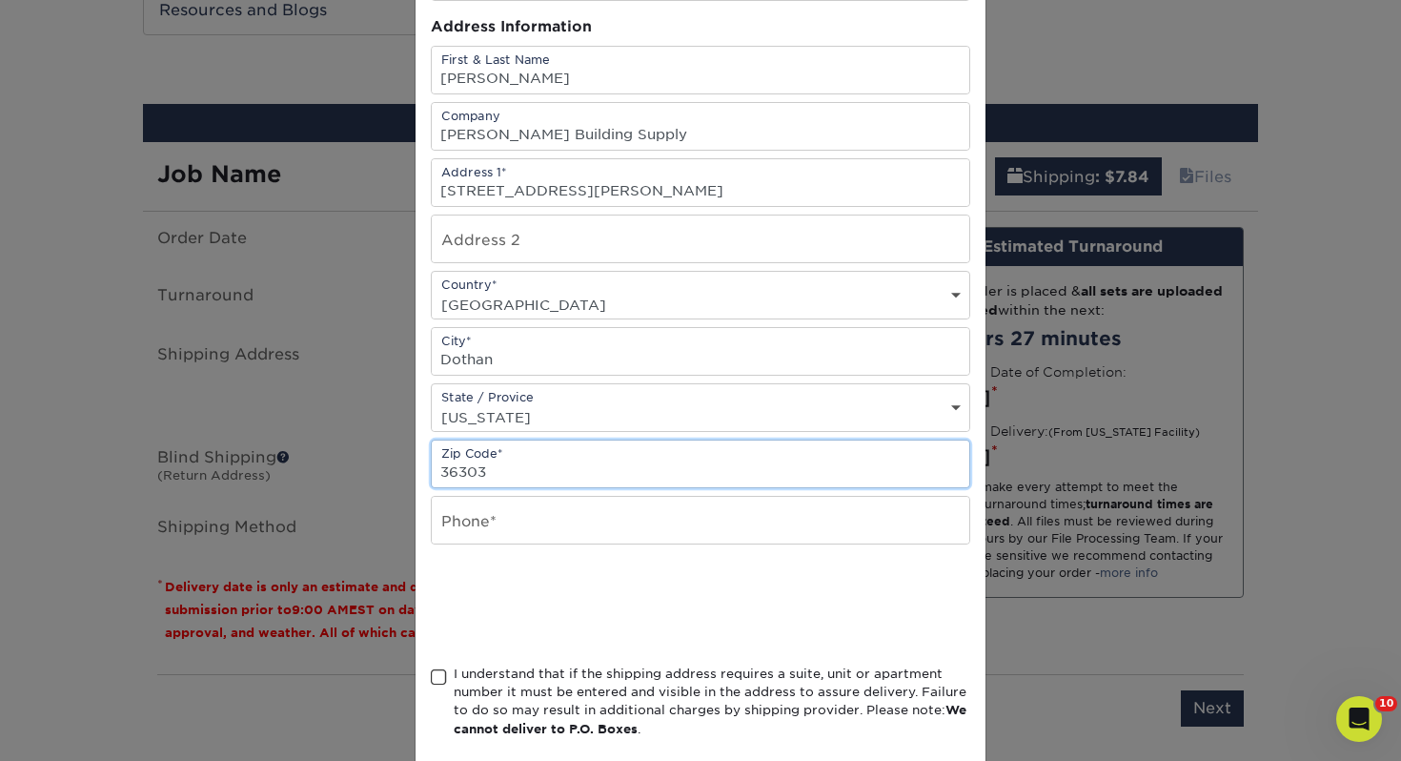
scroll to position [275, 0]
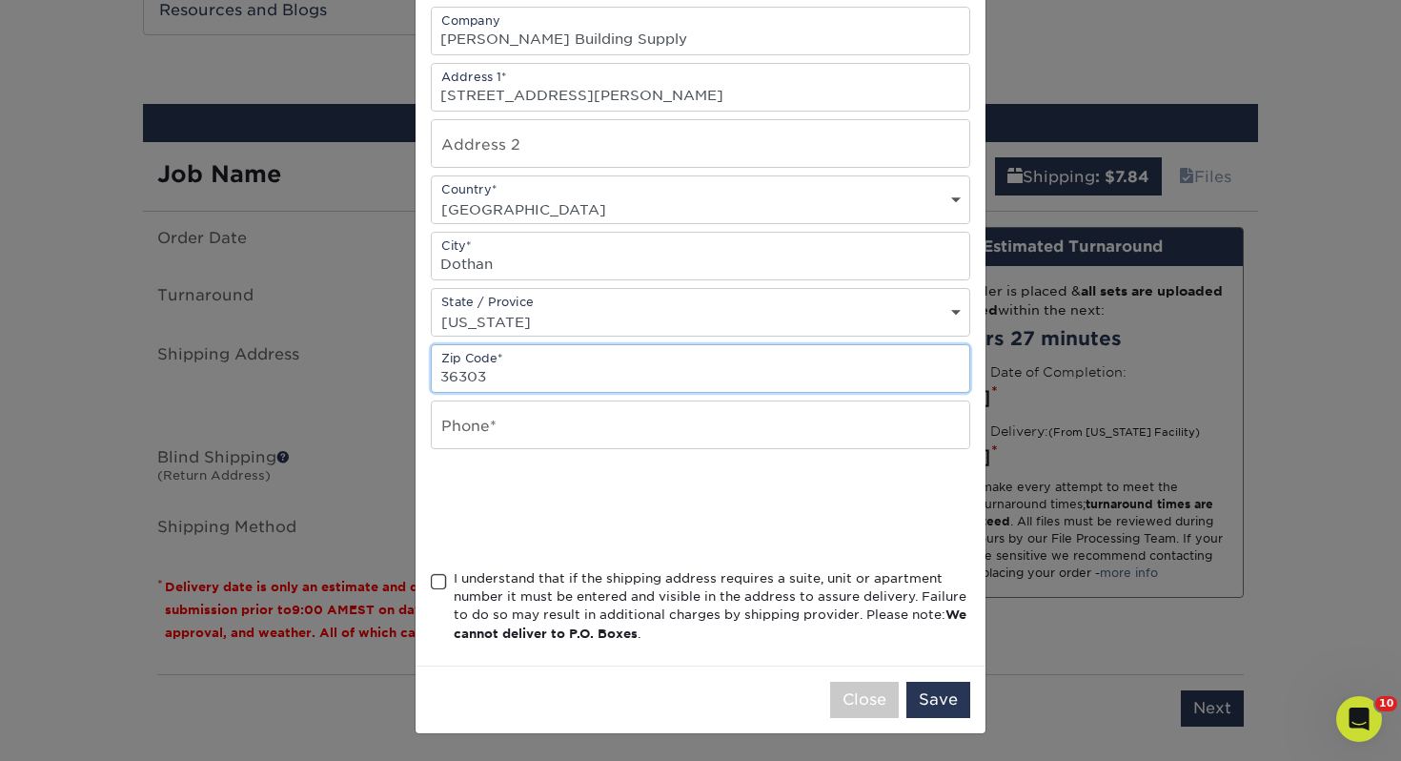
type input "36303"
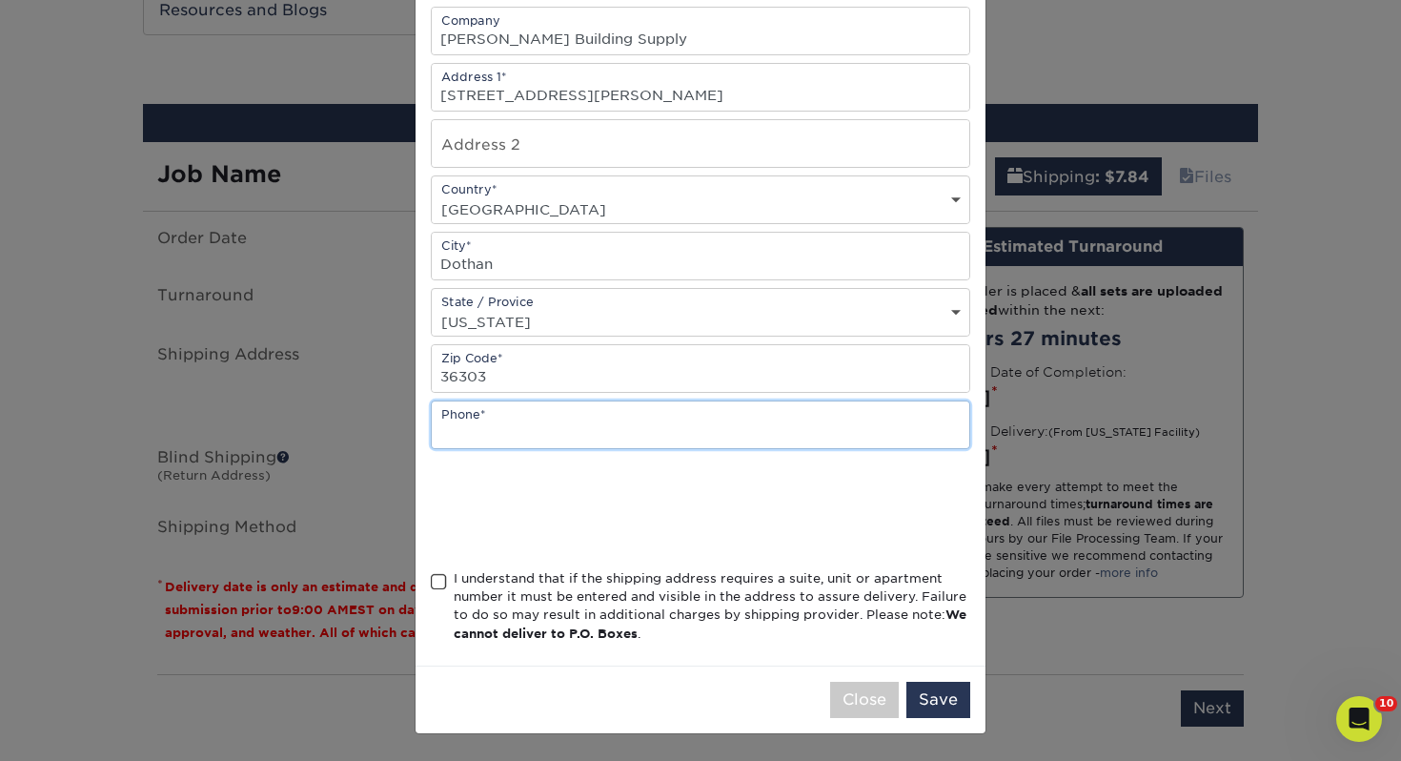
click at [489, 431] on input "text" at bounding box center [701, 424] width 538 height 47
type input "3306736100"
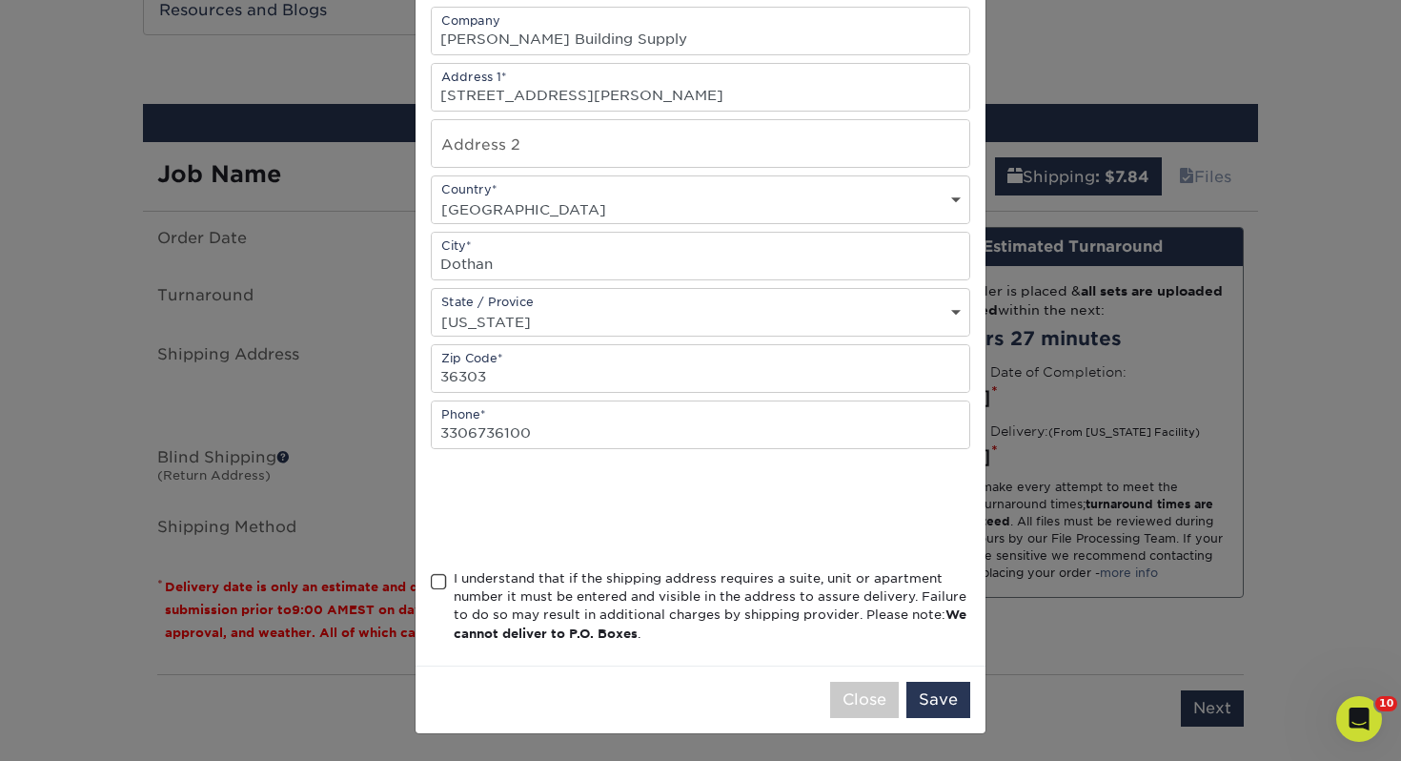
click at [440, 584] on span at bounding box center [439, 582] width 16 height 18
click at [0, 0] on input "I understand that if the shipping address requires a suite, unit or apartment n…" at bounding box center [0, 0] width 0 height 0
click at [948, 719] on div "Close Save" at bounding box center [701, 699] width 570 height 68
click at [948, 703] on button "Save" at bounding box center [939, 700] width 64 height 36
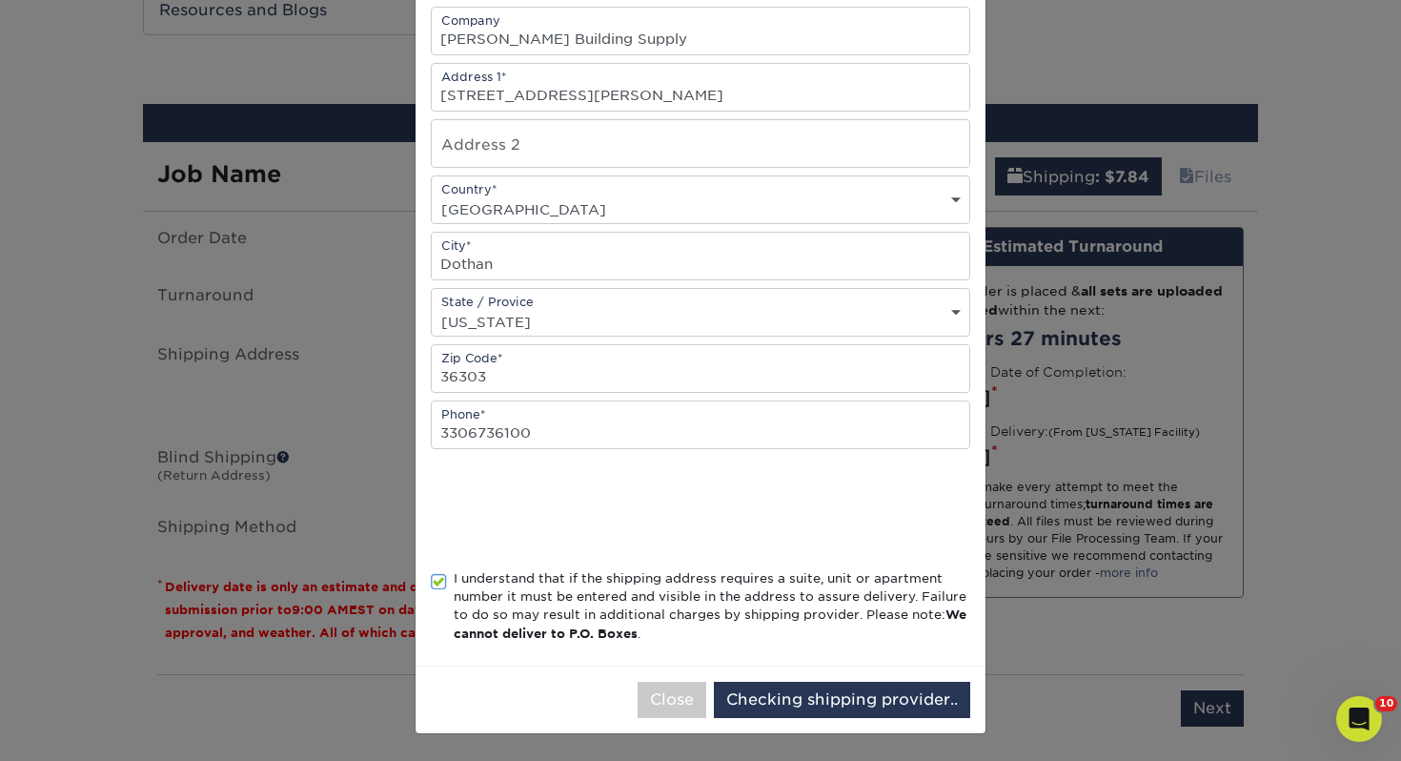
scroll to position [0, 0]
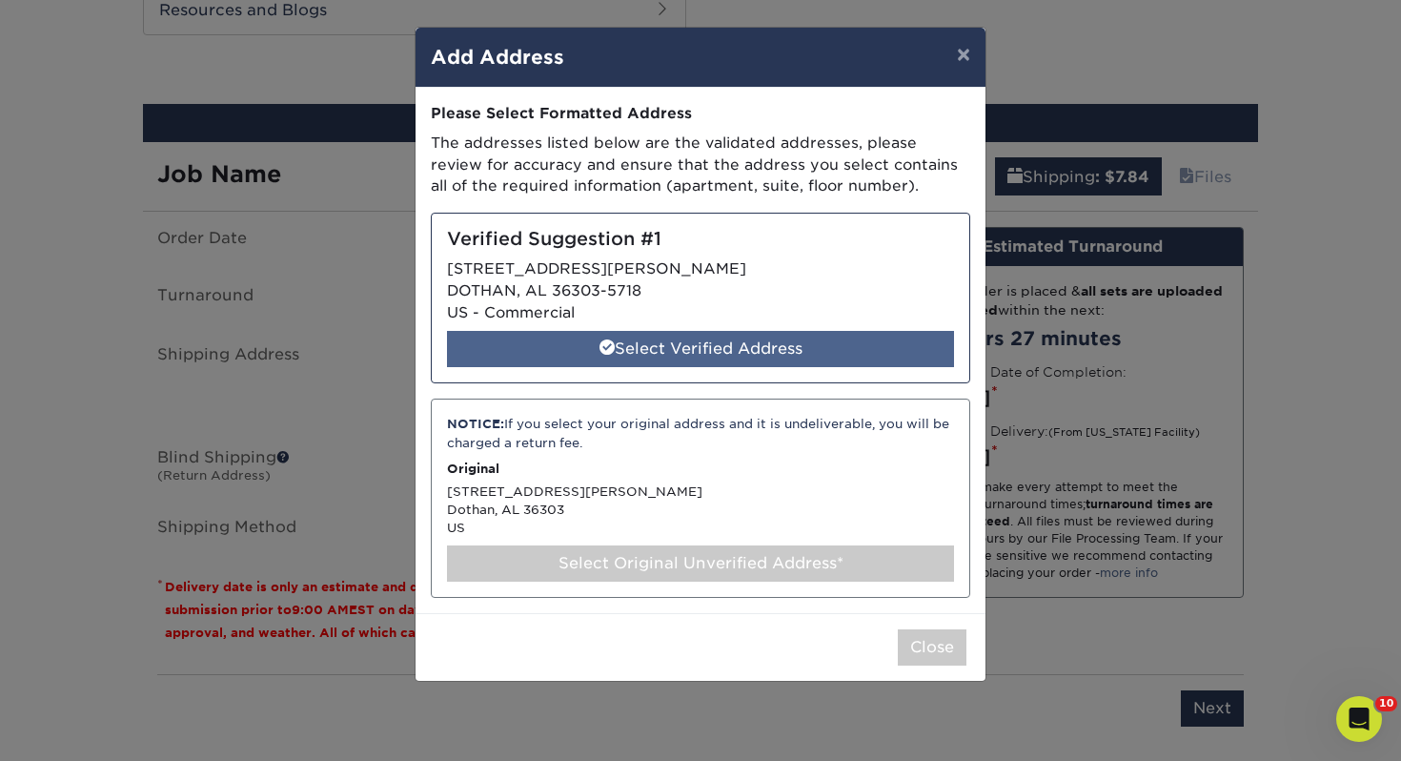
click at [659, 357] on div "Select Verified Address" at bounding box center [700, 349] width 507 height 36
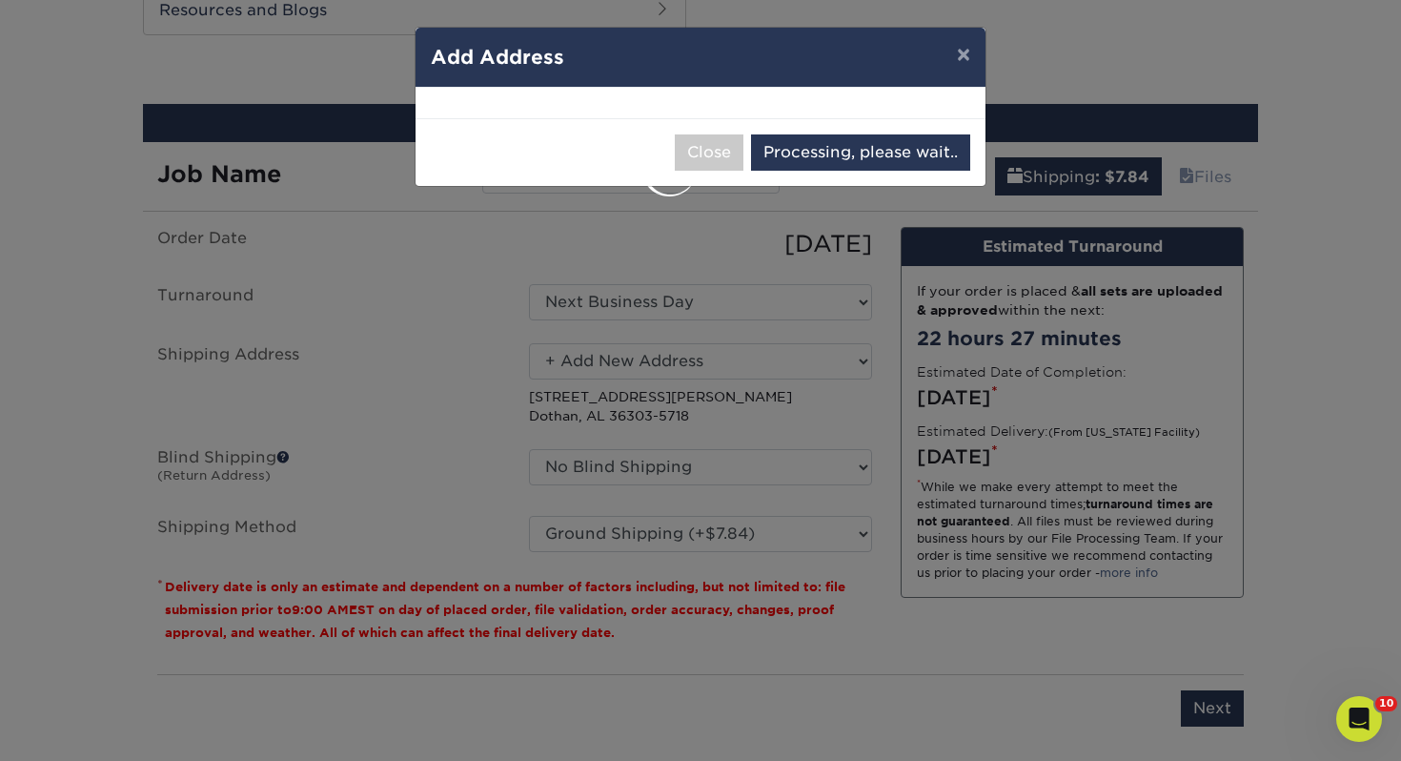
select select "285715"
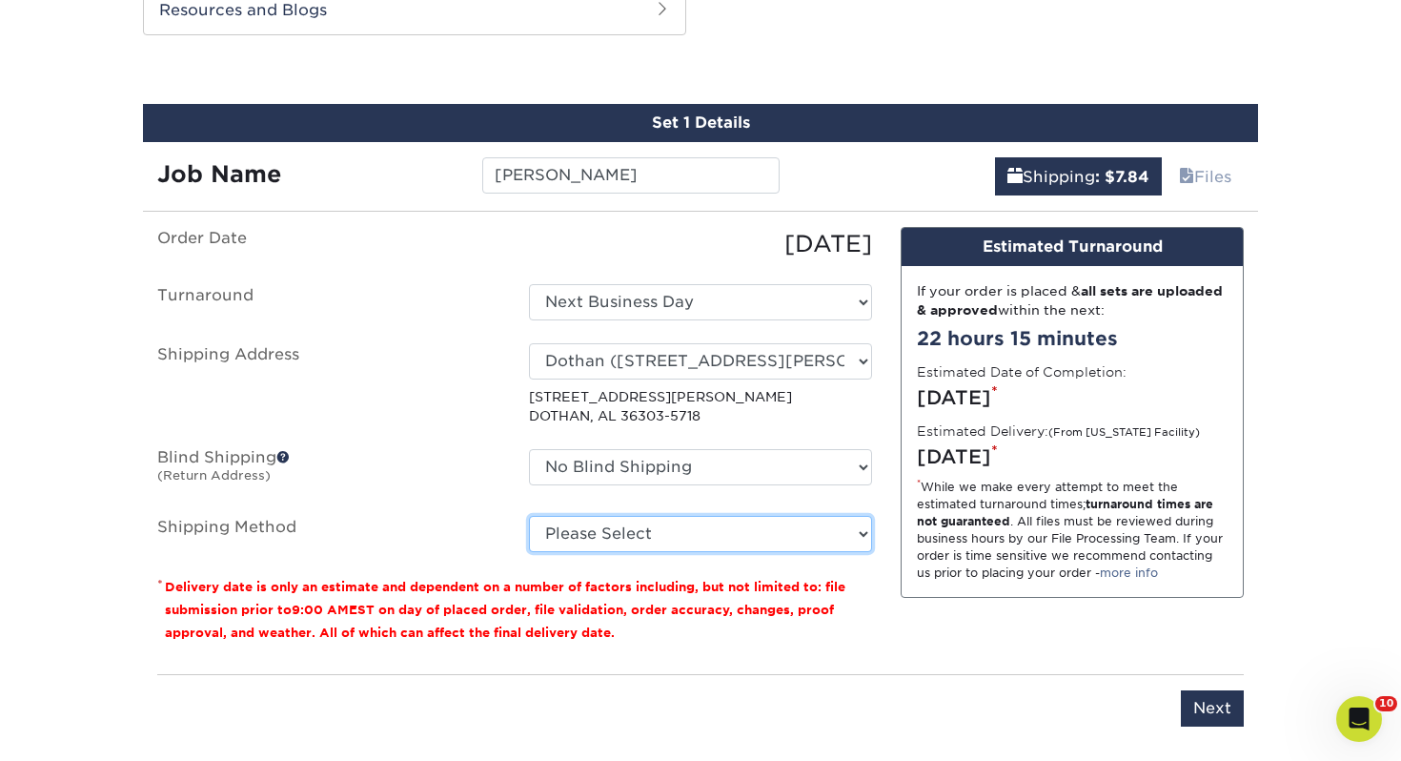
click at [686, 540] on select "Please Select Ground Shipping (+$7.84) 3 Day Shipping Service (+$15.33) 2 Day A…" at bounding box center [700, 534] width 343 height 36
select select "03"
click at [529, 516] on select "Please Select Ground Shipping (+$7.84) 3 Day Shipping Service (+$15.33) 2 Day A…" at bounding box center [700, 534] width 343 height 36
click at [1171, 687] on div "Please enter job name and select desired turnaround time, shipping address and …" at bounding box center [700, 700] width 1087 height 52
click at [1205, 698] on input "Next" at bounding box center [1212, 708] width 63 height 36
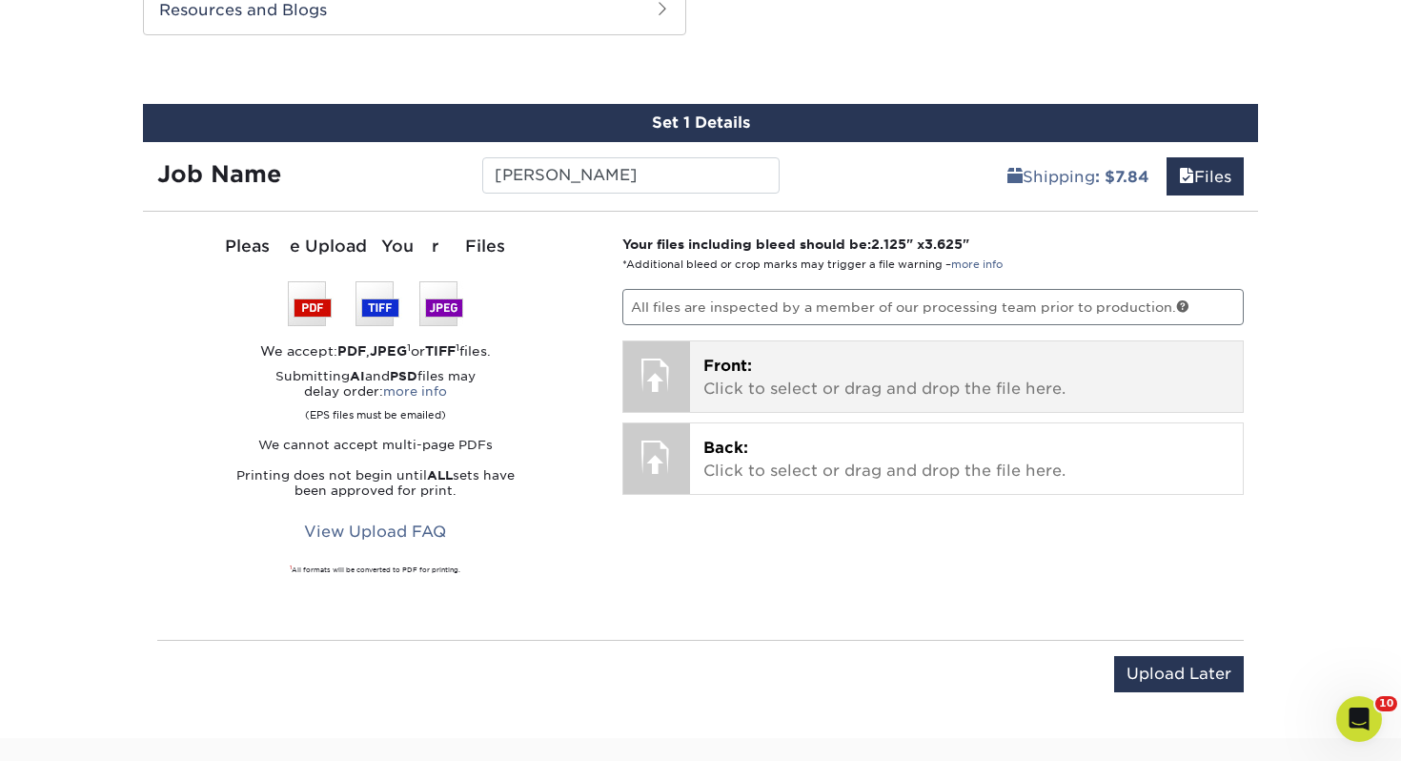
click at [843, 394] on p "Front: Click to select or drag and drop the file here." at bounding box center [966, 378] width 527 height 46
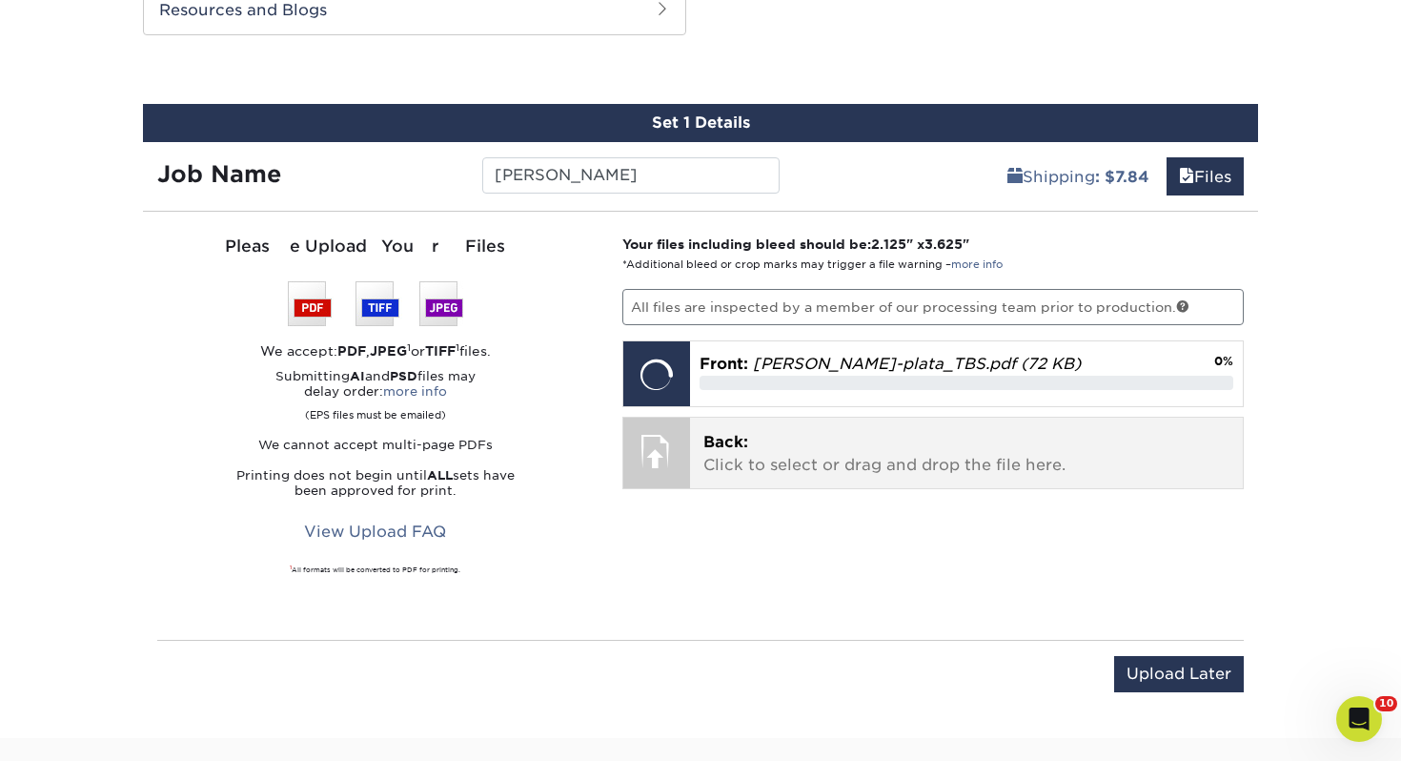
click at [879, 418] on div "Back: Click to select or drag and drop the file here. Choose file" at bounding box center [967, 453] width 554 height 71
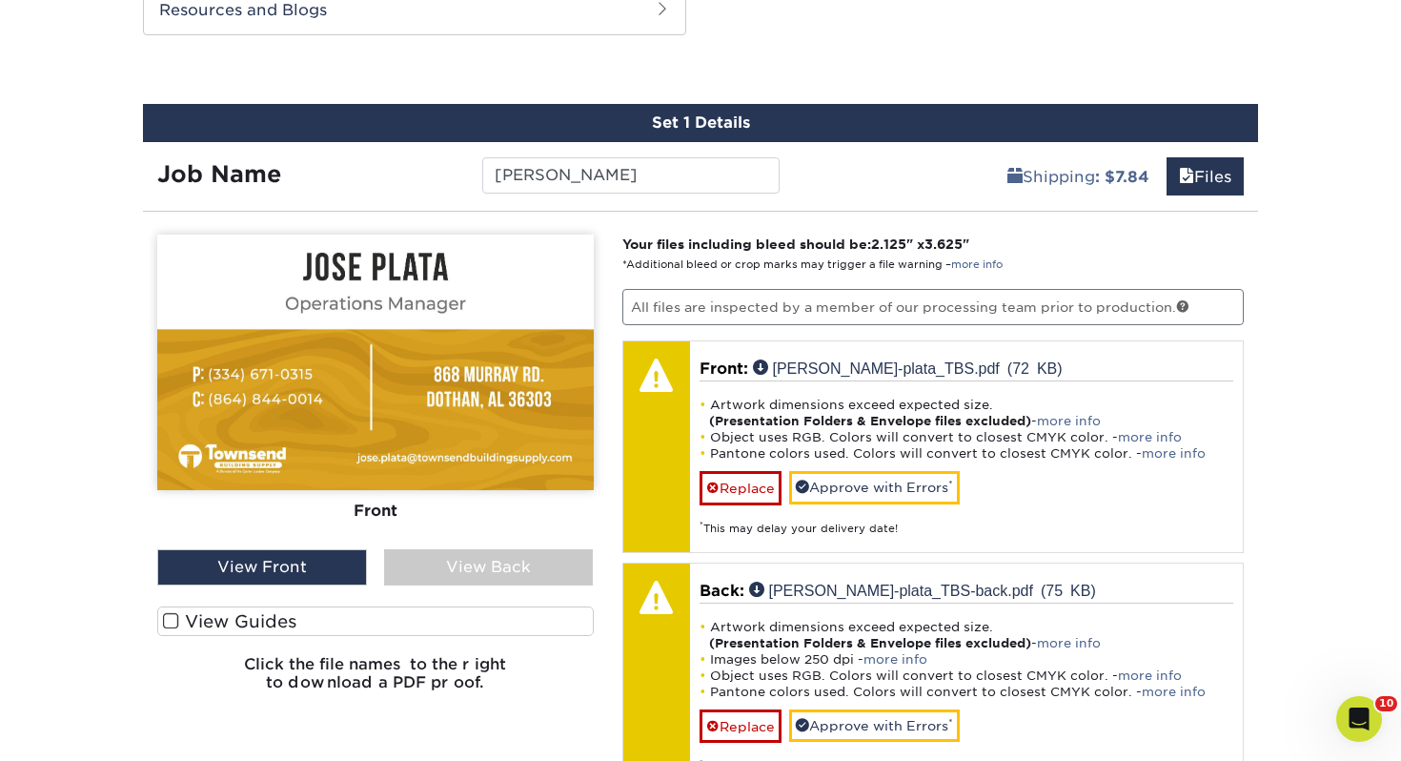
scroll to position [1236, 0]
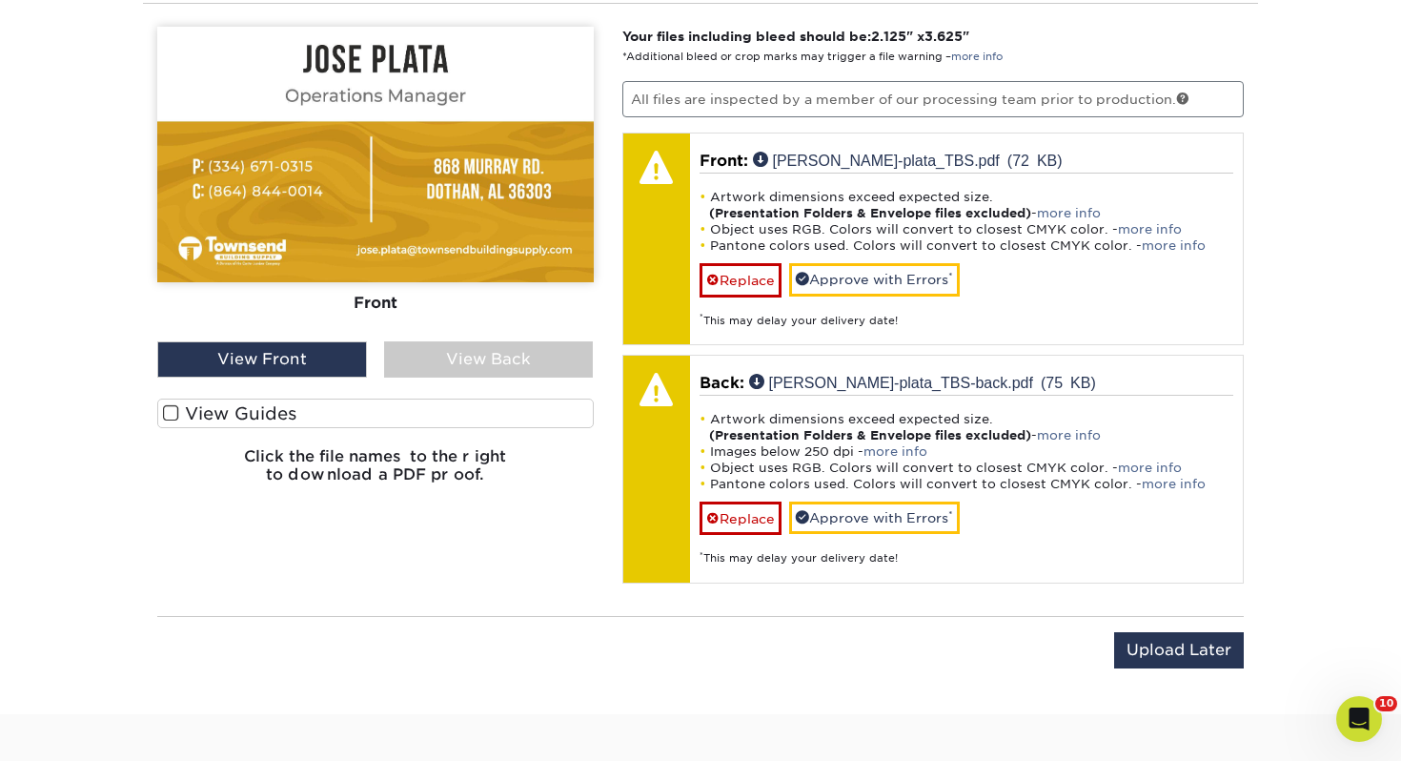
click at [337, 416] on label "View Guides" at bounding box center [375, 413] width 437 height 30
click at [0, 0] on input "View Guides" at bounding box center [0, 0] width 0 height 0
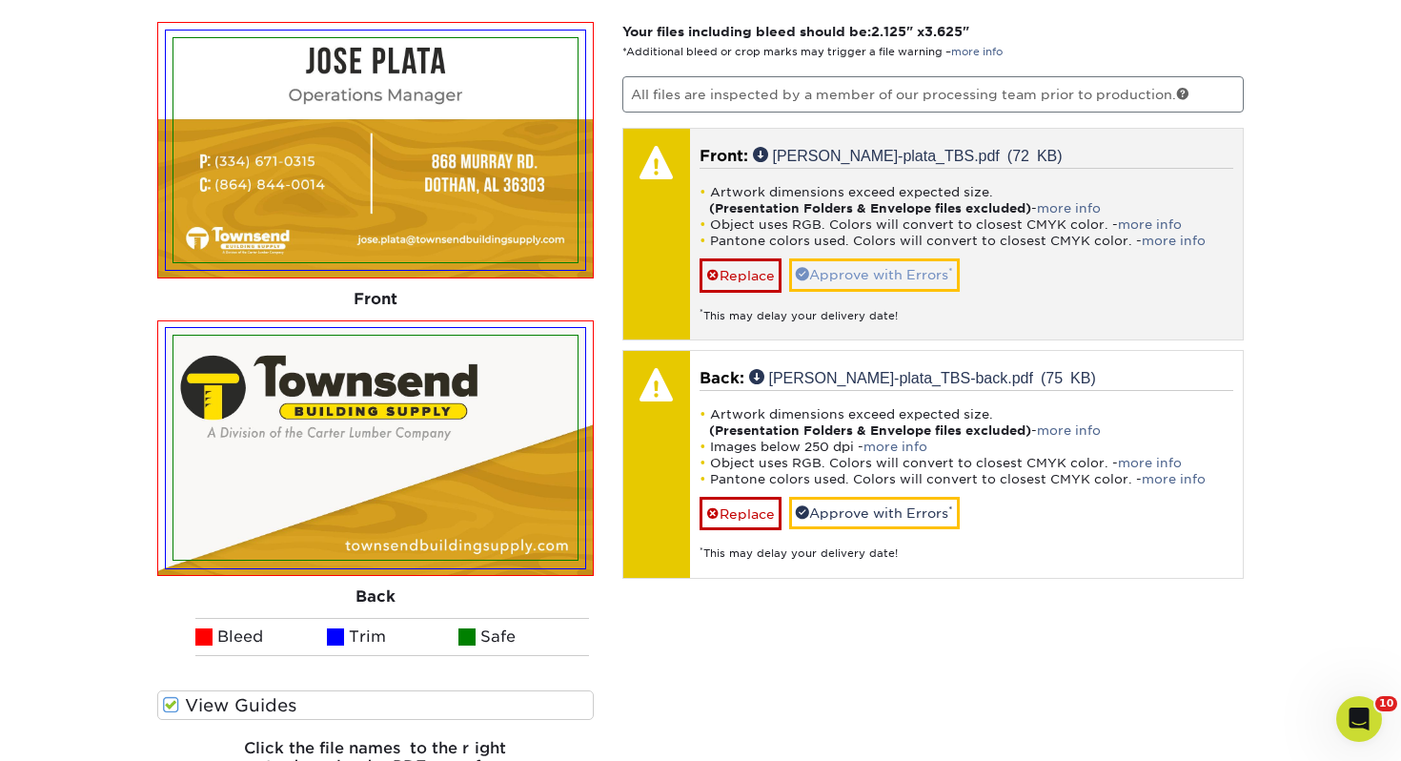
click at [866, 255] on div "Artwork dimensions exceed expected size. (Presentation Folders & Envelope files…" at bounding box center [967, 245] width 535 height 155
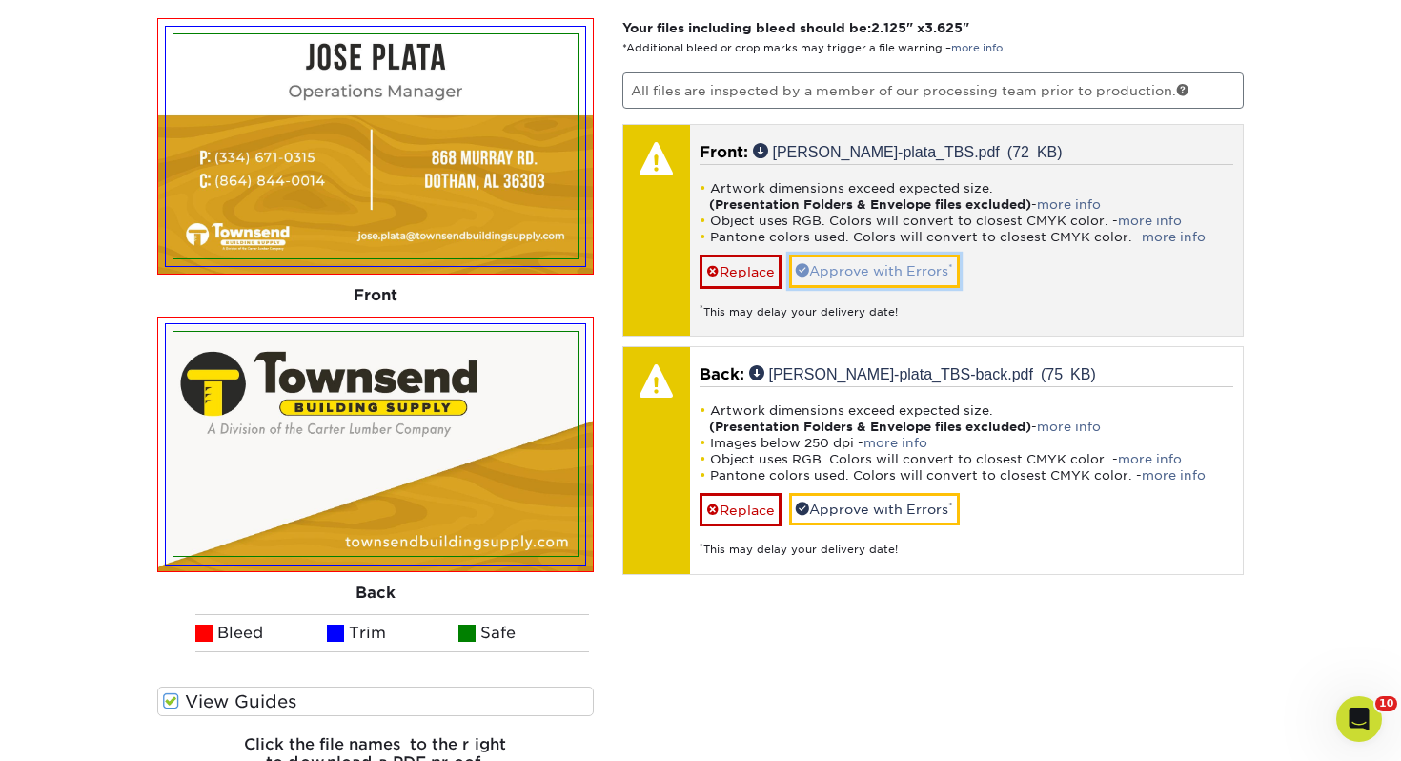
click at [862, 267] on link "Approve with Errors *" at bounding box center [874, 271] width 171 height 32
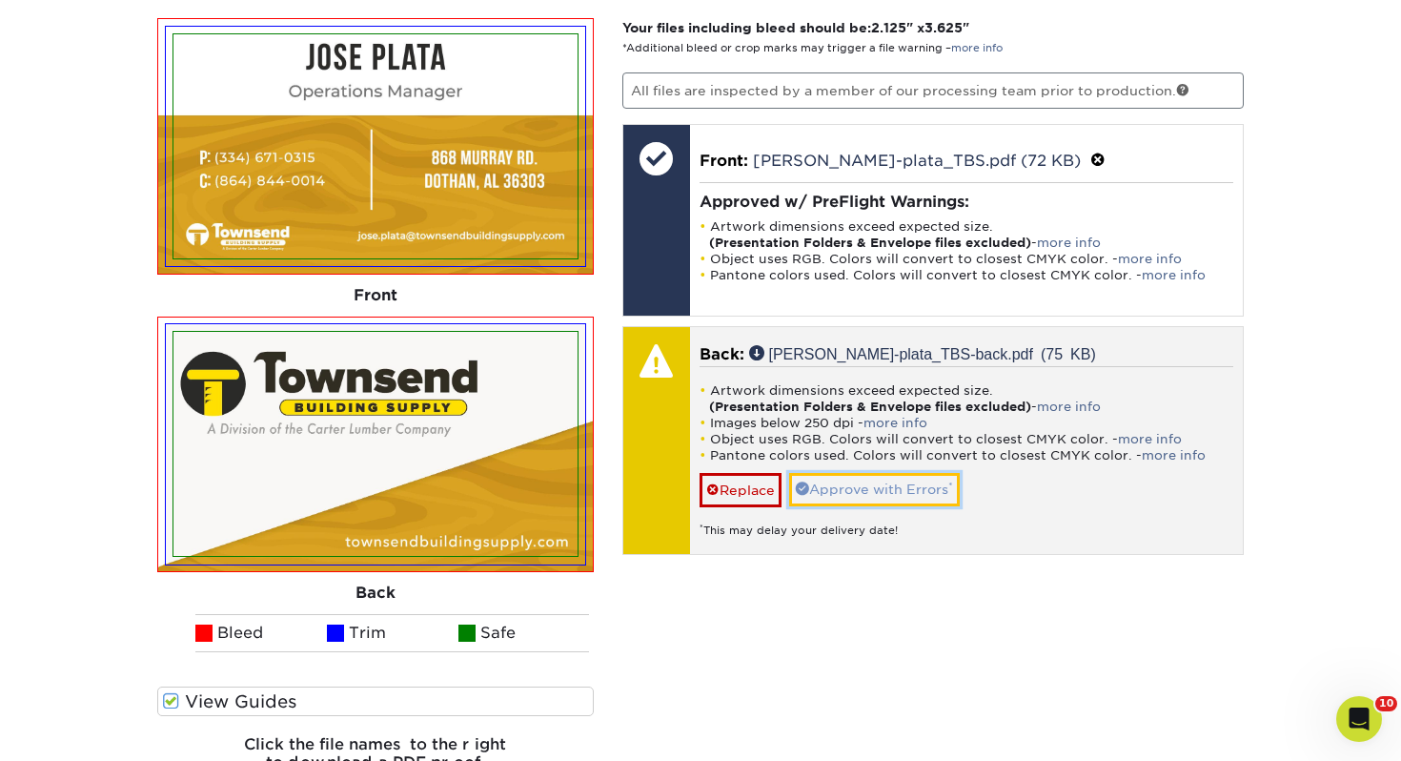
click at [908, 503] on link "Approve with Errors *" at bounding box center [874, 489] width 171 height 32
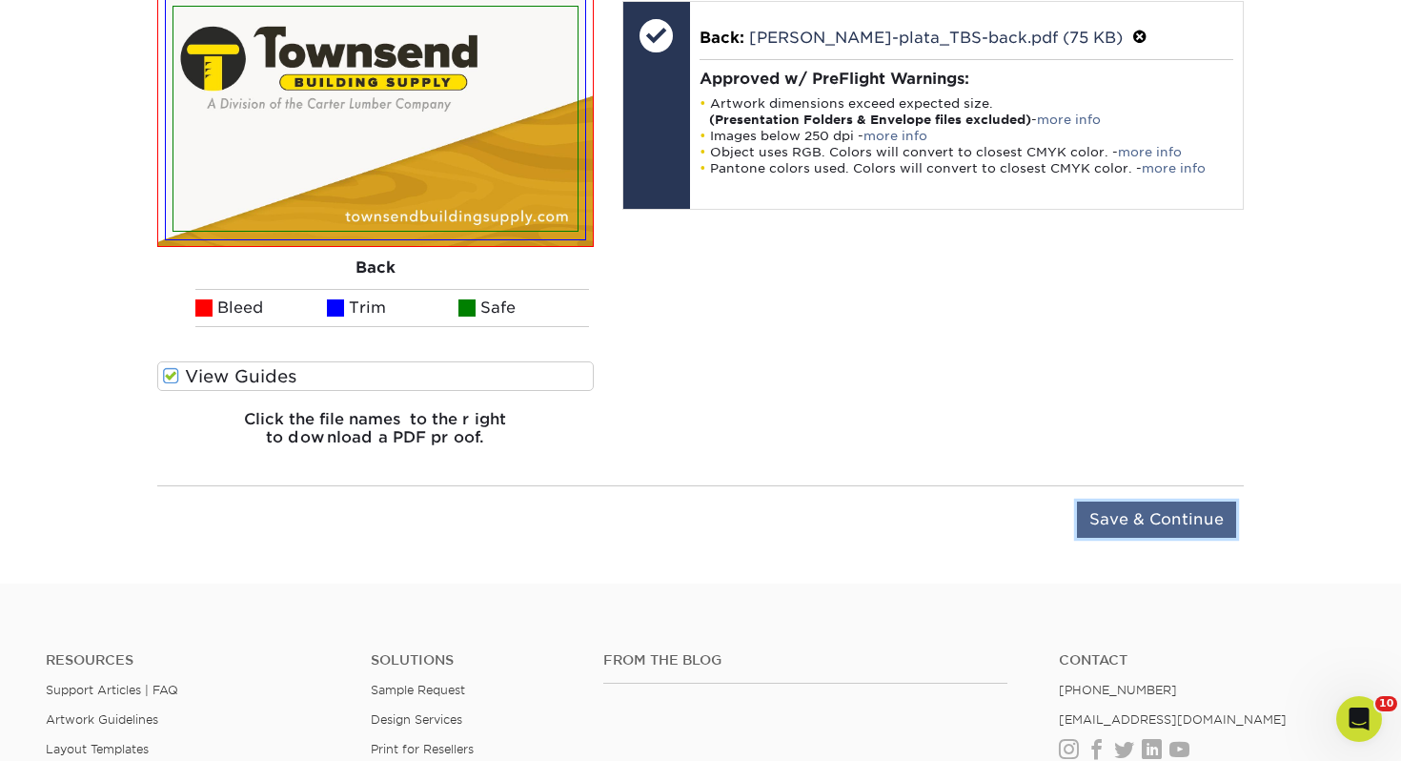
click at [1205, 535] on input "Save & Continue" at bounding box center [1156, 519] width 159 height 36
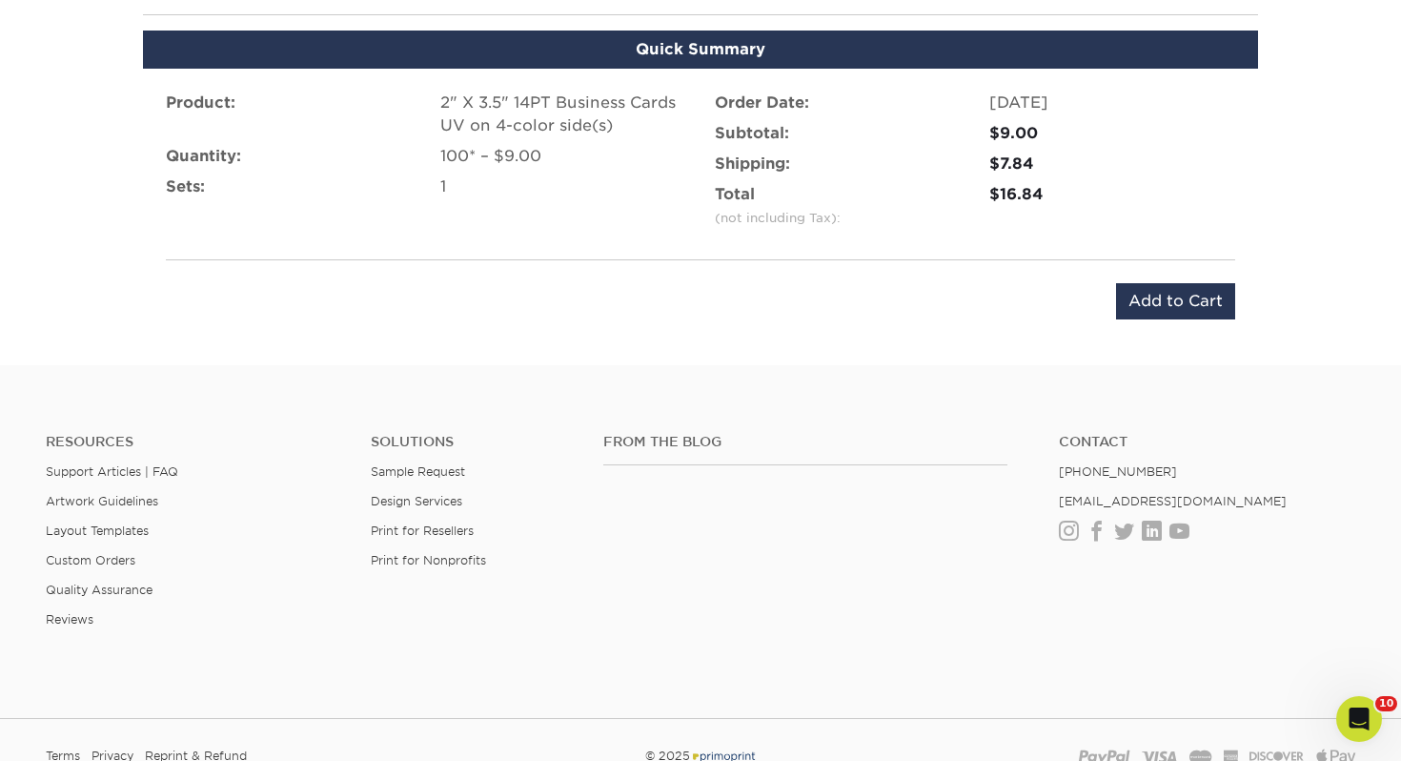
scroll to position [1224, 0]
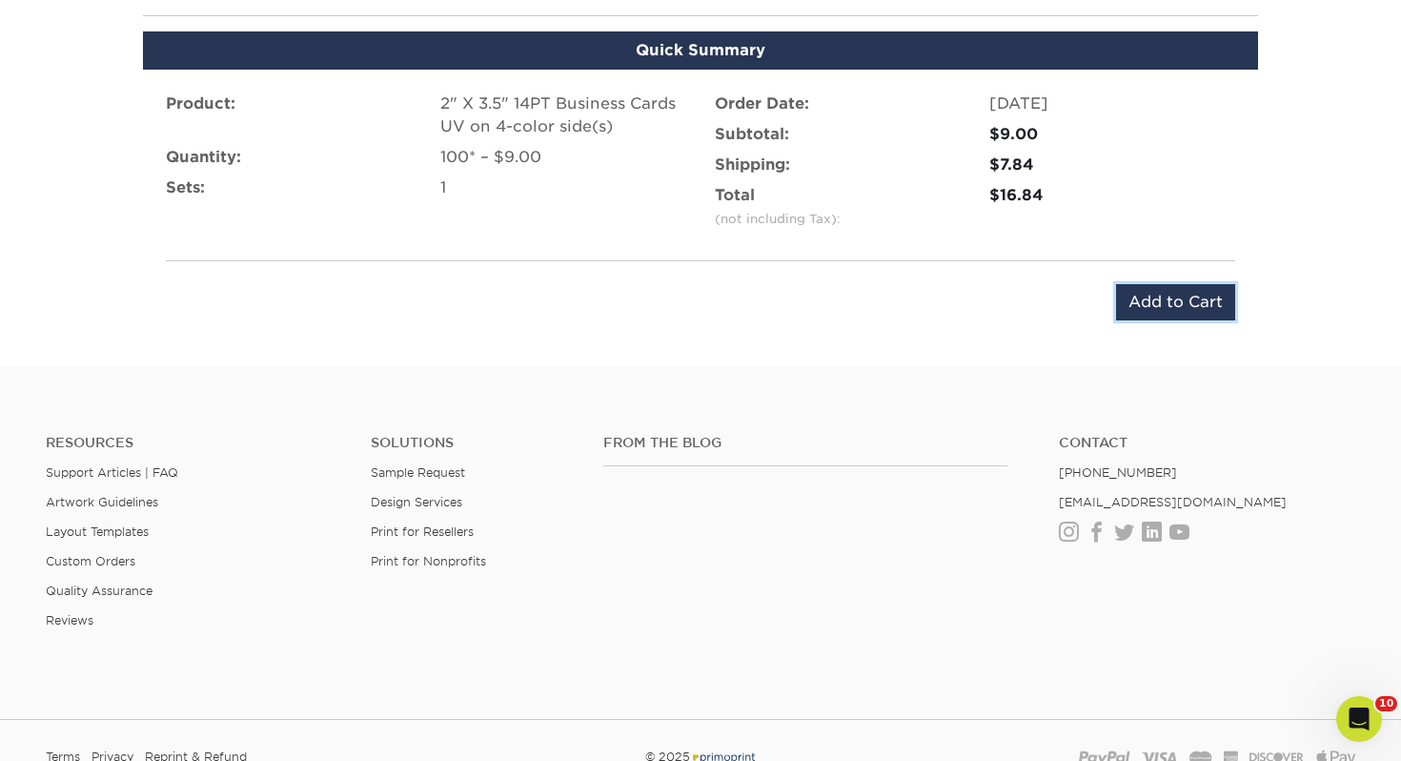
click at [1173, 287] on input "Add to Cart" at bounding box center [1175, 302] width 119 height 36
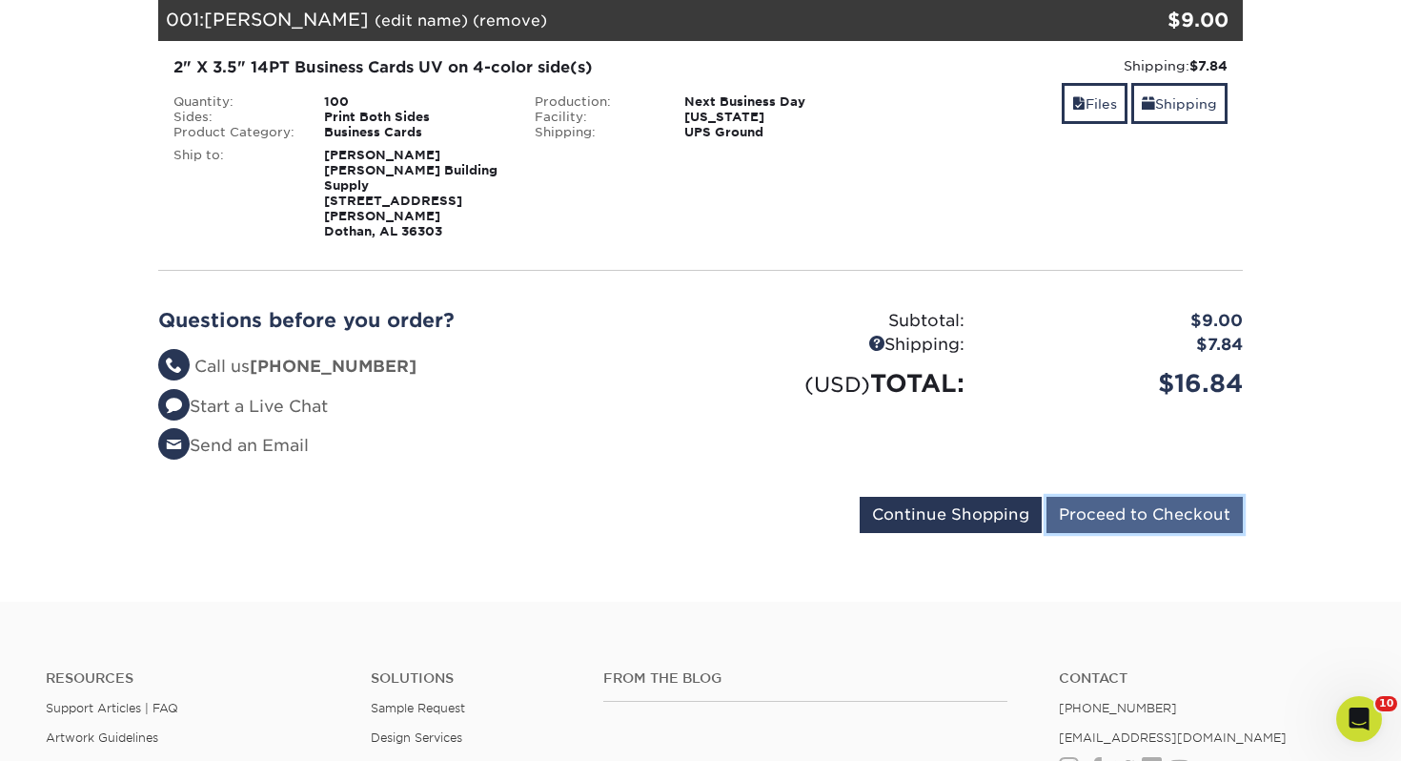
click at [1207, 497] on input "Proceed to Checkout" at bounding box center [1145, 515] width 196 height 36
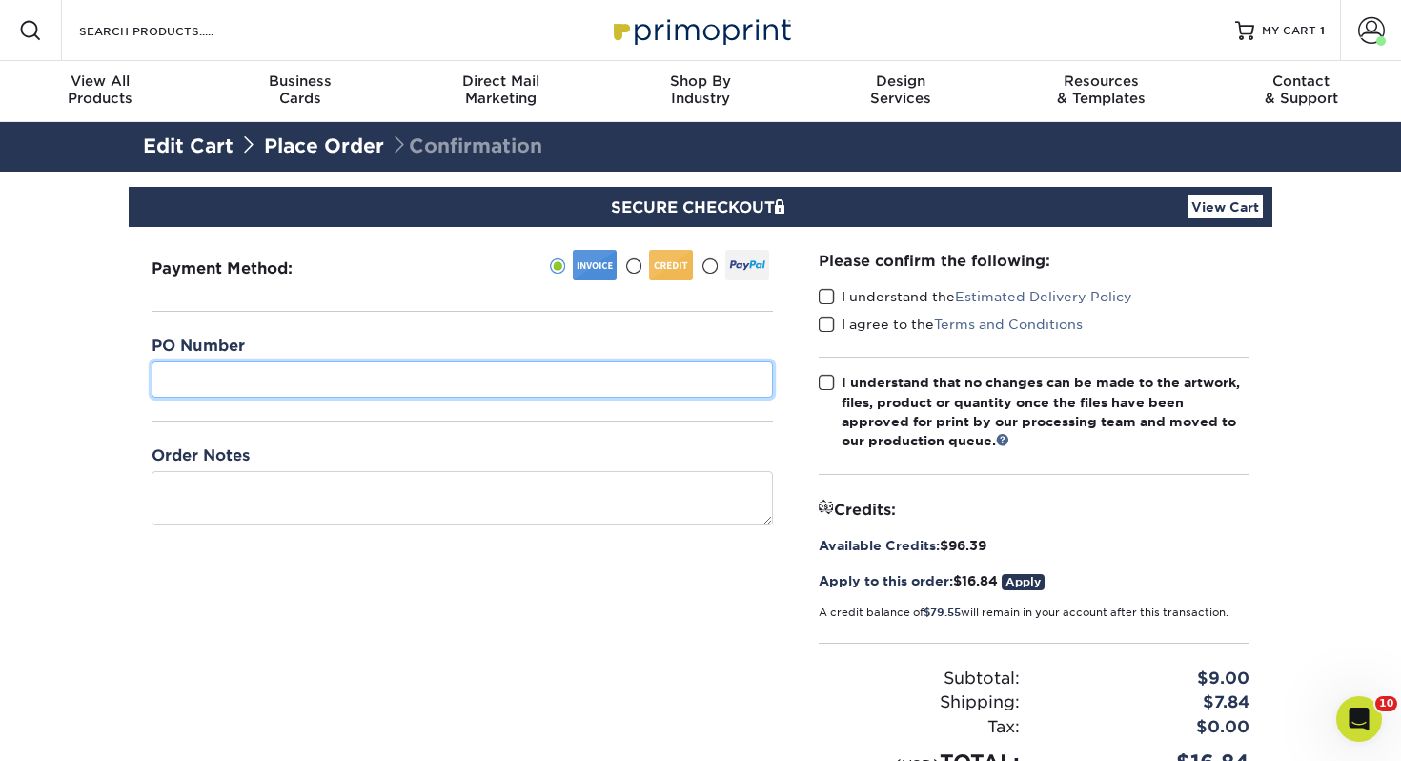
click at [436, 366] on input "text" at bounding box center [463, 379] width 622 height 36
type input "549"
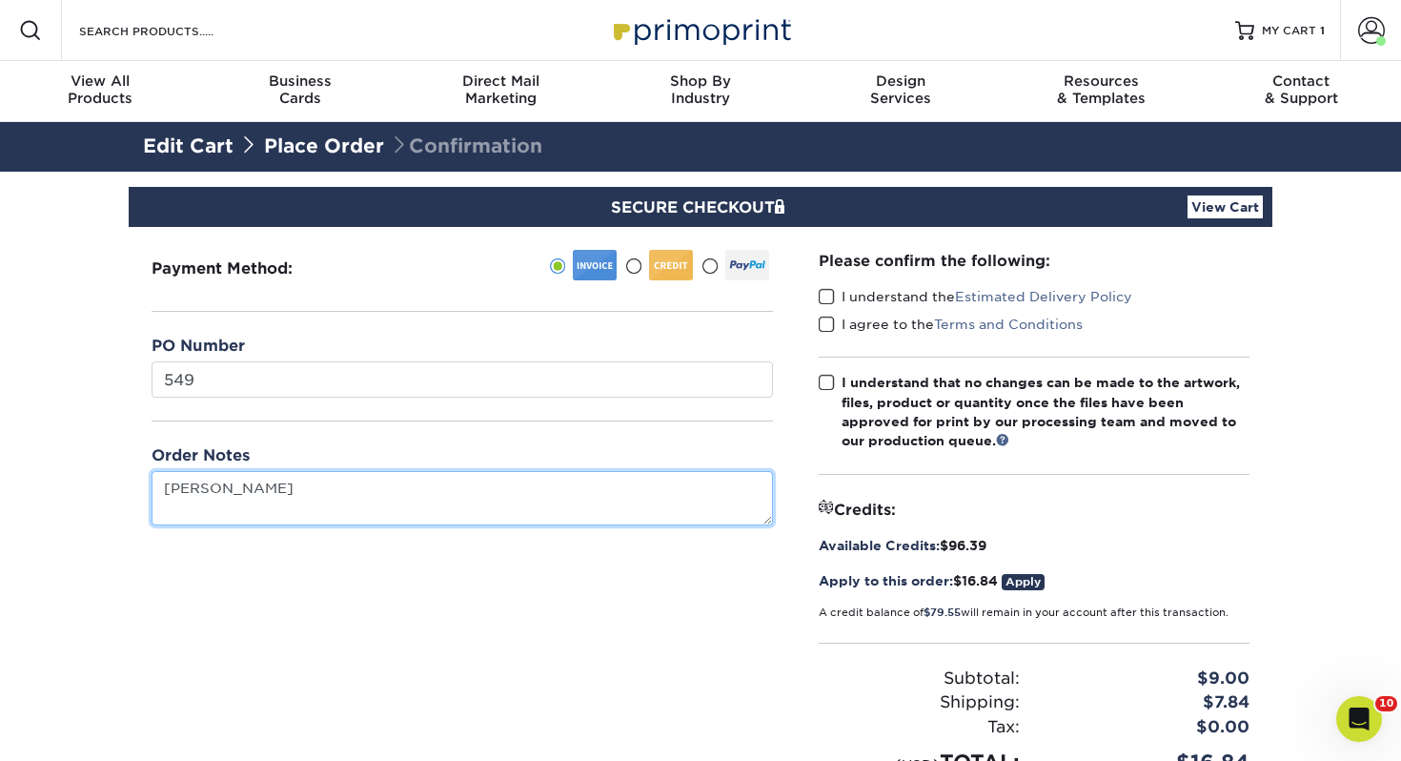
type textarea "[PERSON_NAME]"
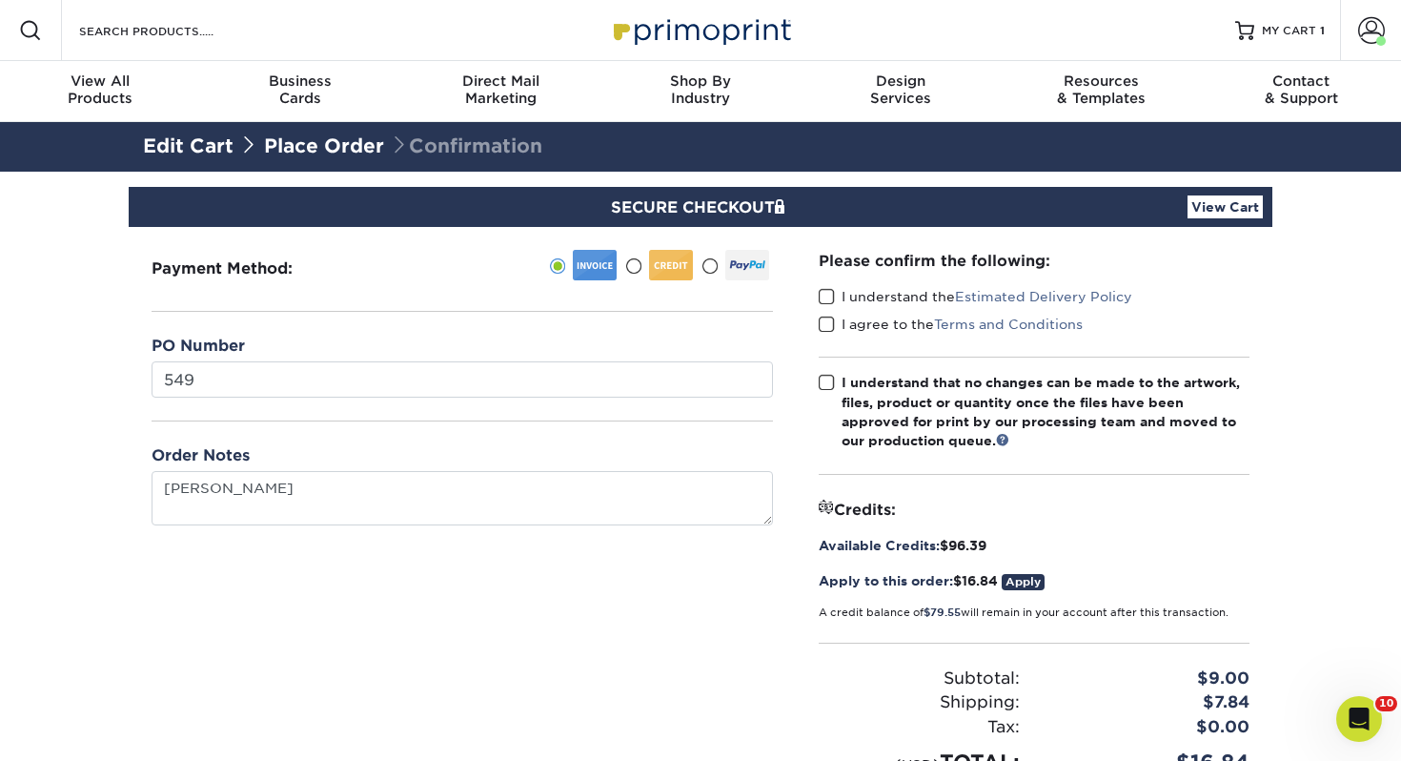
click at [825, 291] on span at bounding box center [827, 297] width 16 height 18
click at [0, 0] on input "I understand the Estimated Delivery Policy" at bounding box center [0, 0] width 0 height 0
click at [829, 321] on span at bounding box center [827, 325] width 16 height 18
click at [0, 0] on input "I agree to the Terms and Conditions" at bounding box center [0, 0] width 0 height 0
drag, startPoint x: 825, startPoint y: 378, endPoint x: 894, endPoint y: 318, distance: 91.9
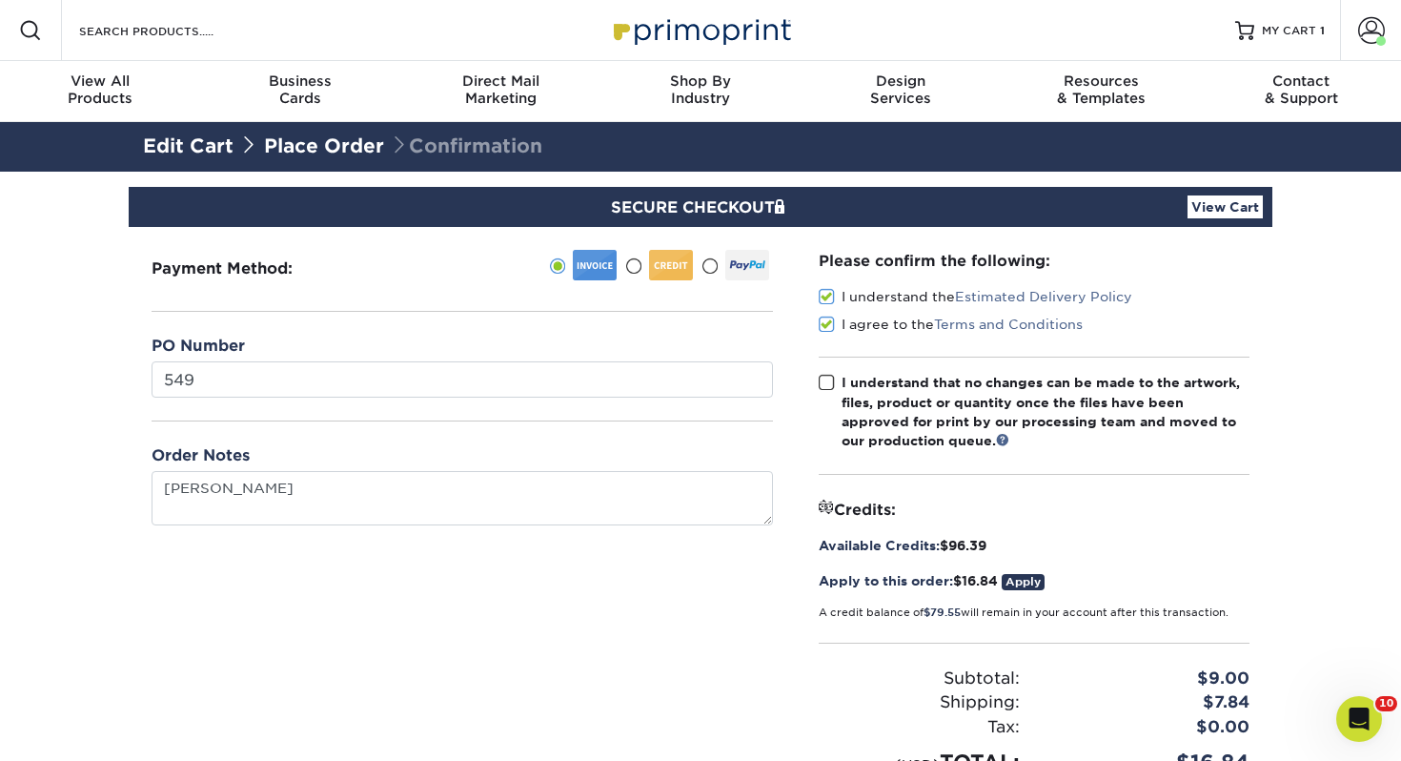
click at [825, 378] on span at bounding box center [827, 383] width 16 height 18
click at [0, 0] on input "I understand that no changes can be made to the artwork, files, product or quan…" at bounding box center [0, 0] width 0 height 0
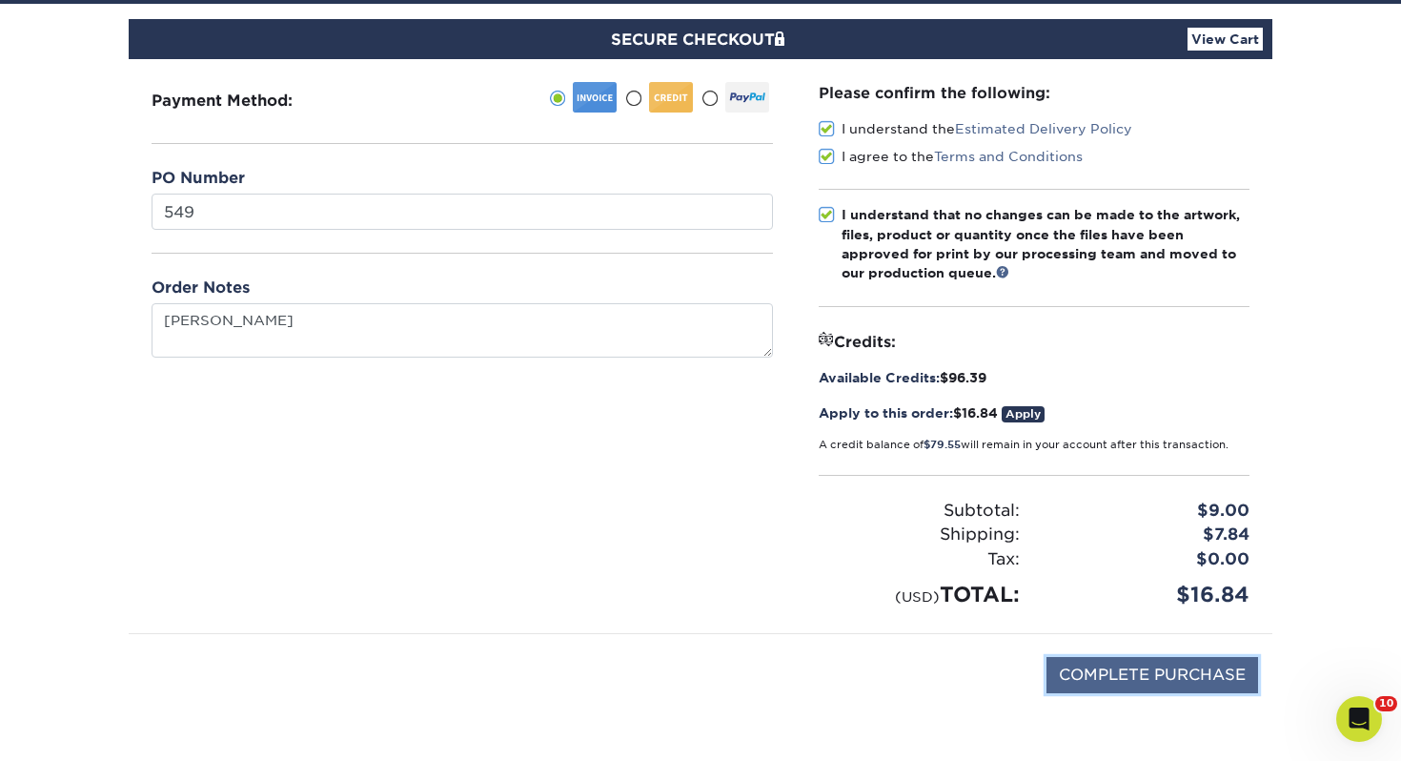
scroll to position [164, 0]
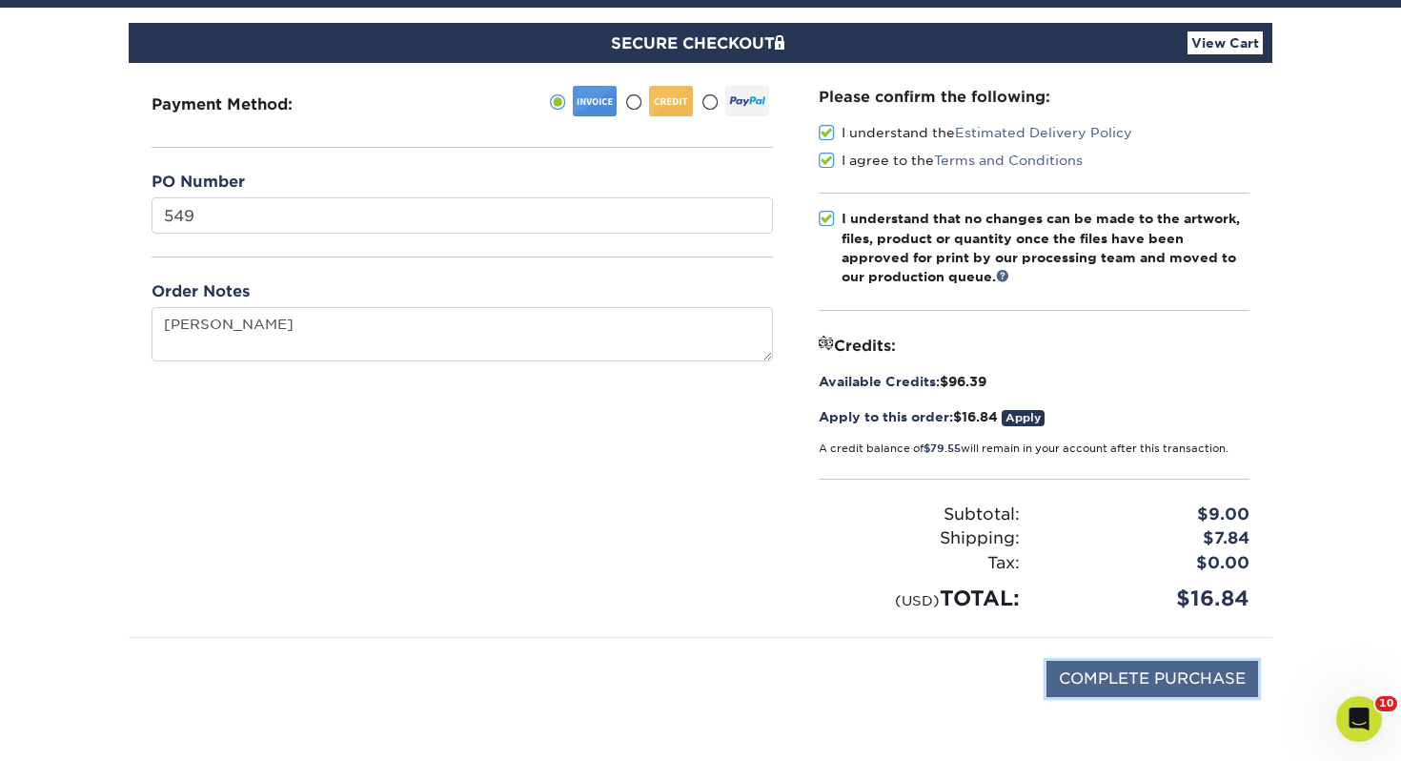
click at [1182, 669] on input "COMPLETE PURCHASE" at bounding box center [1153, 679] width 212 height 36
type input "PROCESSING, PLEASE WAIT..."
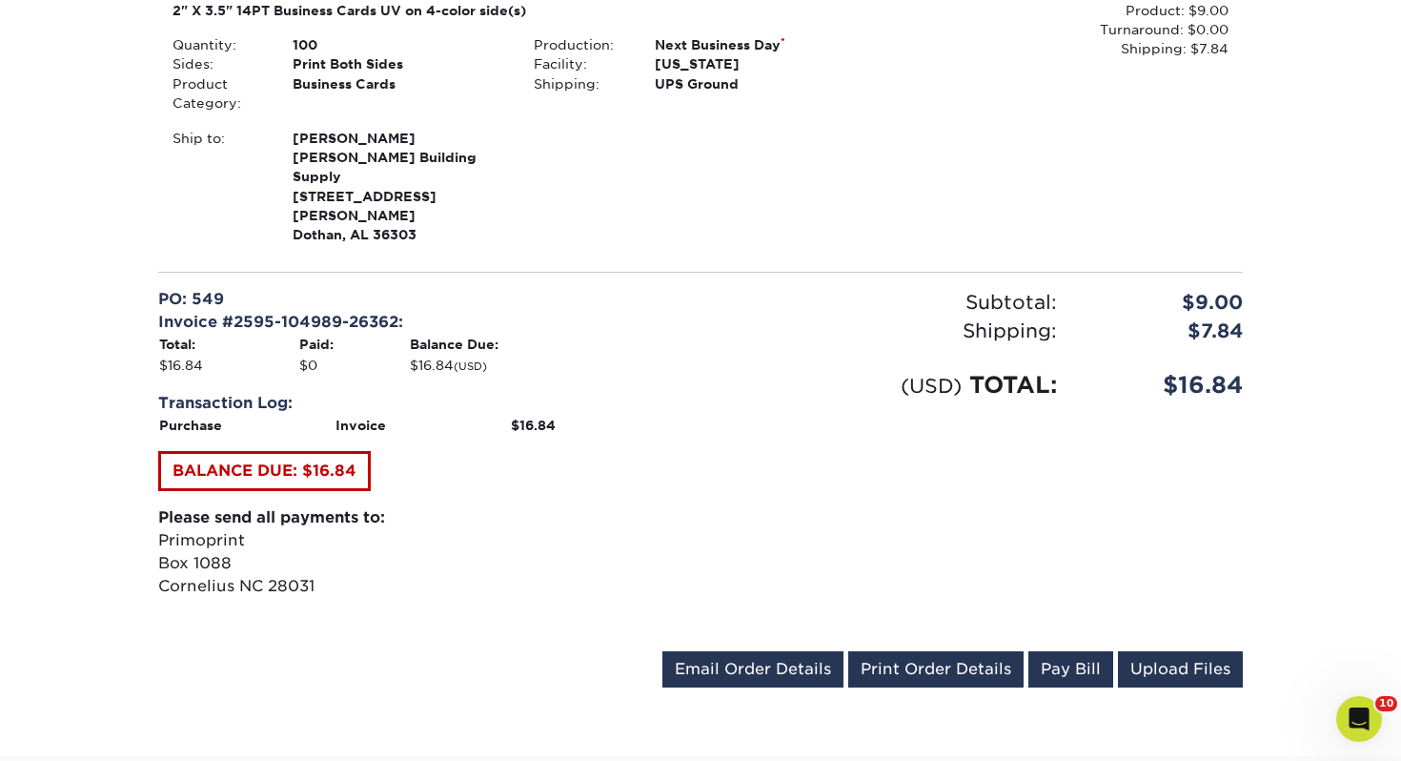
scroll to position [598, 0]
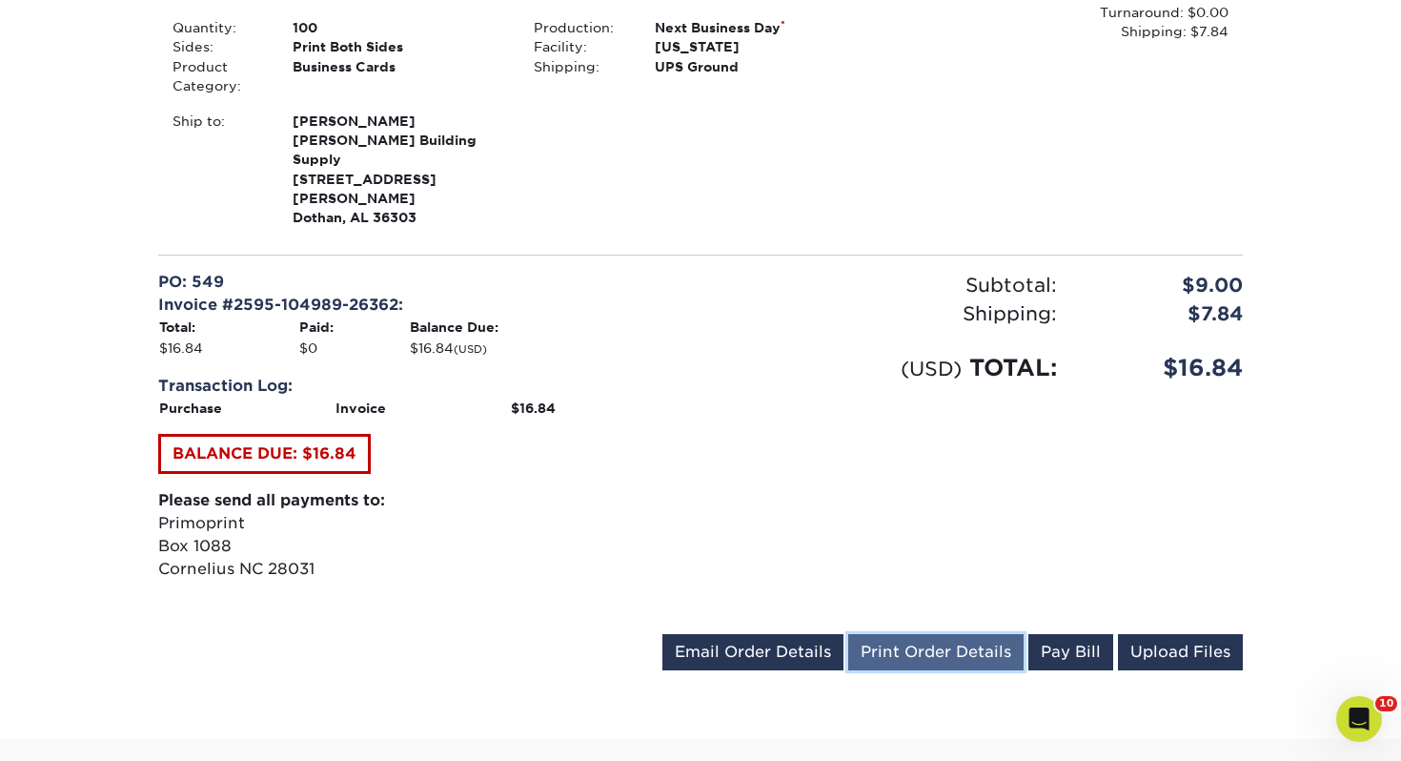
click at [987, 634] on link "Print Order Details" at bounding box center [935, 652] width 175 height 36
